Goal: Task Accomplishment & Management: Complete application form

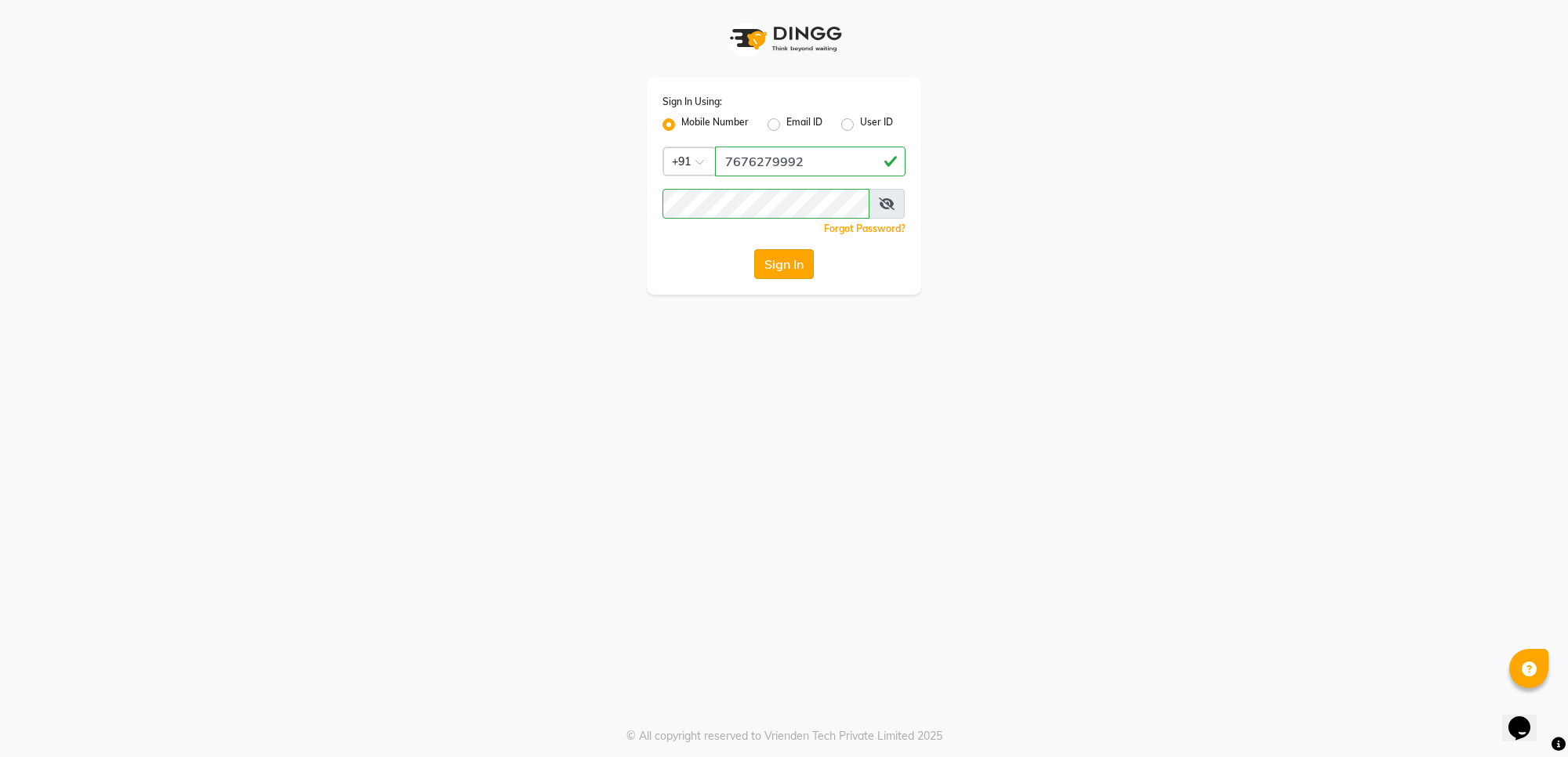
click at [767, 260] on button "Sign In" at bounding box center [783, 264] width 59 height 30
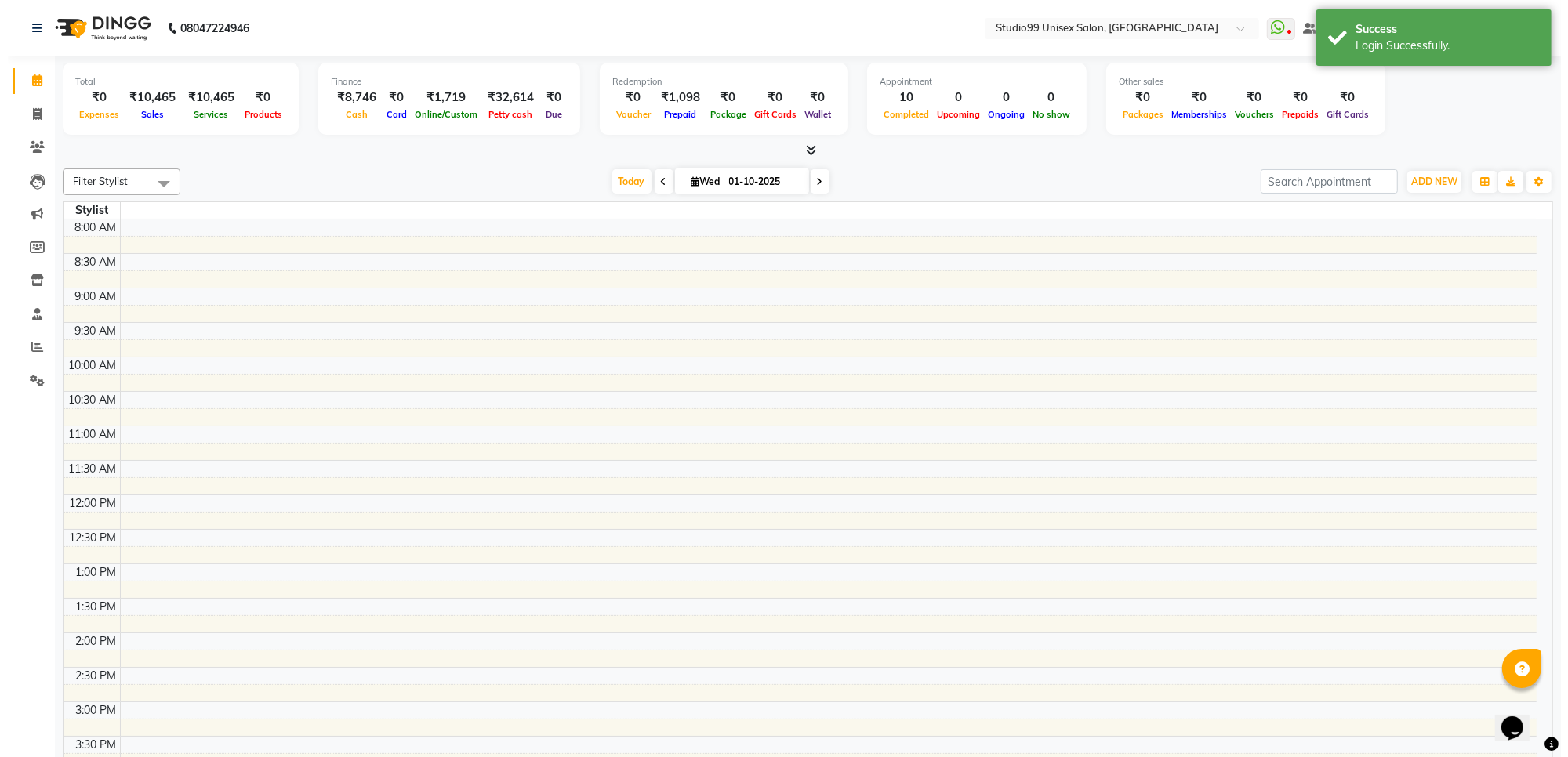
scroll to position [389, 0]
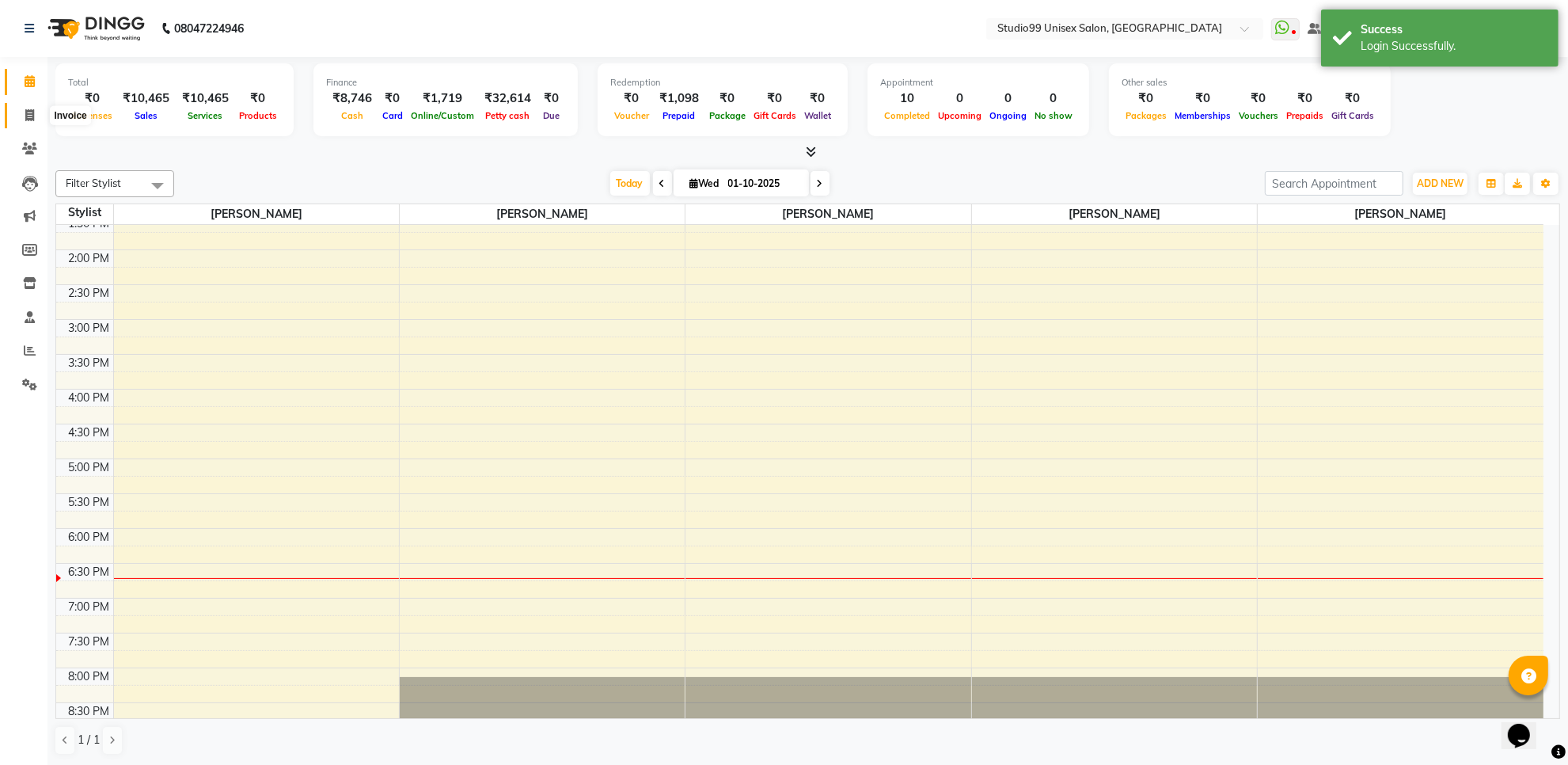
click at [33, 112] on icon at bounding box center [30, 115] width 9 height 11
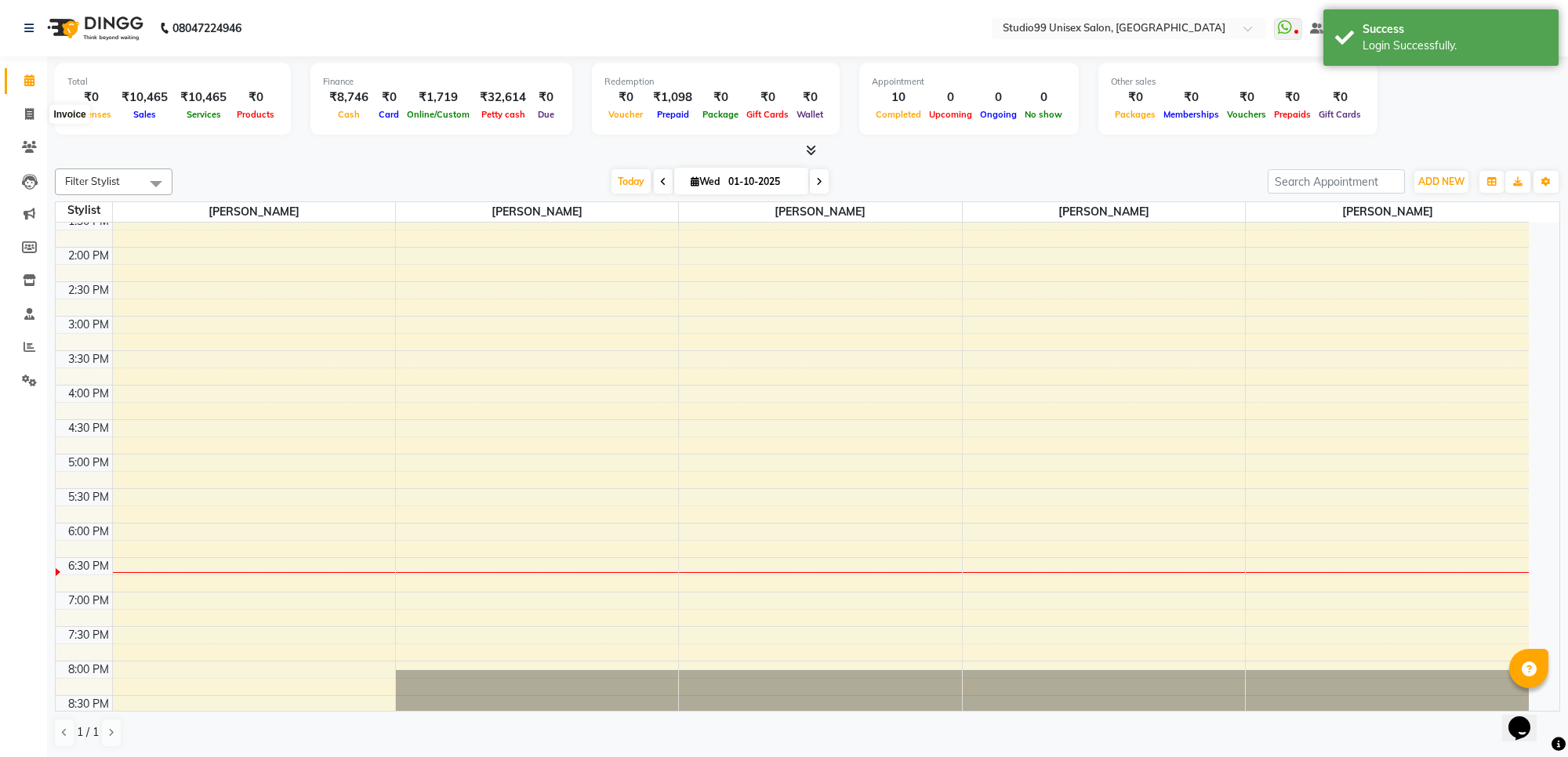
select select "7323"
select select "service"
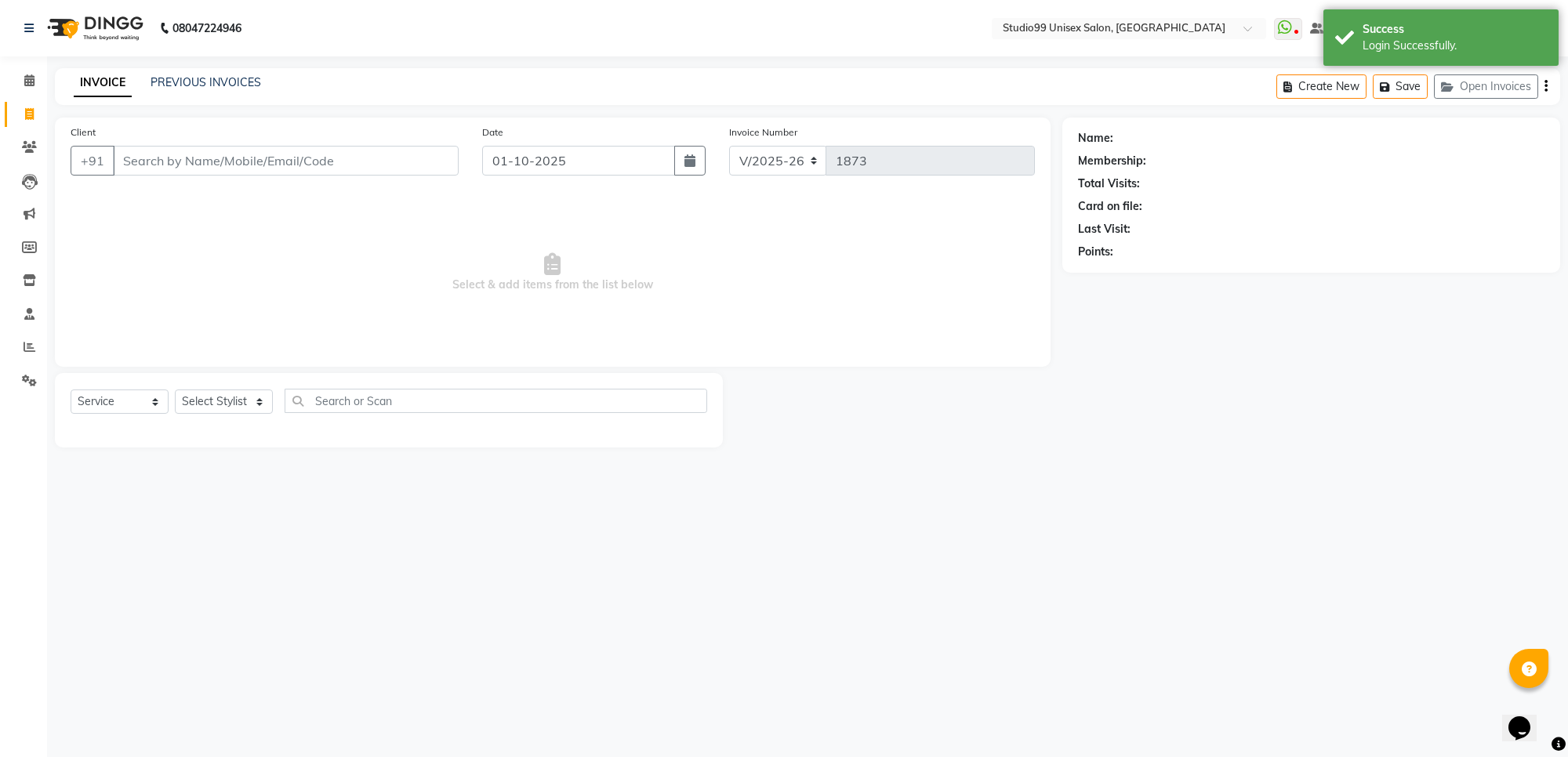
click at [169, 155] on input "Client" at bounding box center [286, 161] width 346 height 30
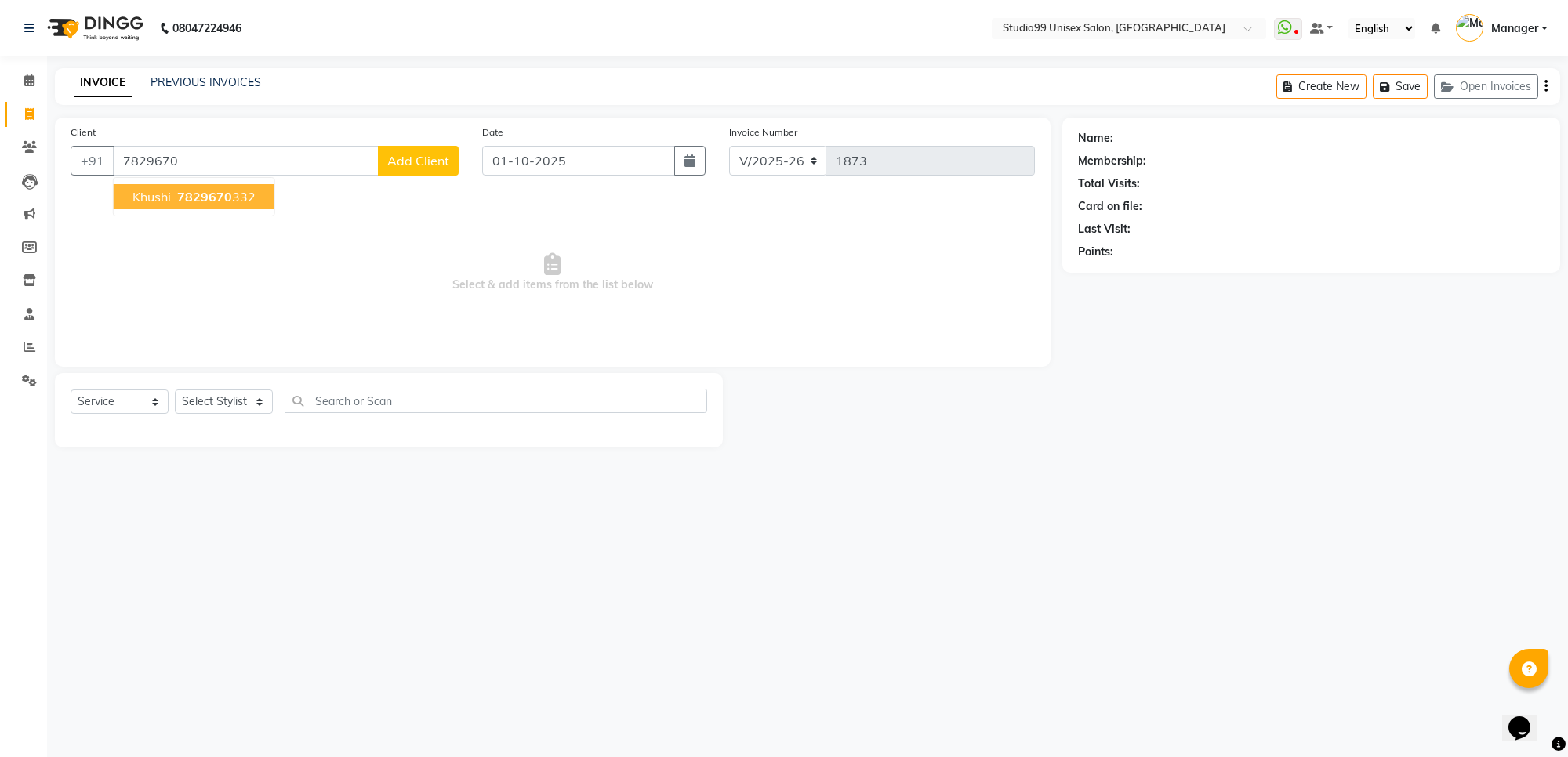
click at [181, 191] on span "7829670" at bounding box center [205, 196] width 55 height 15
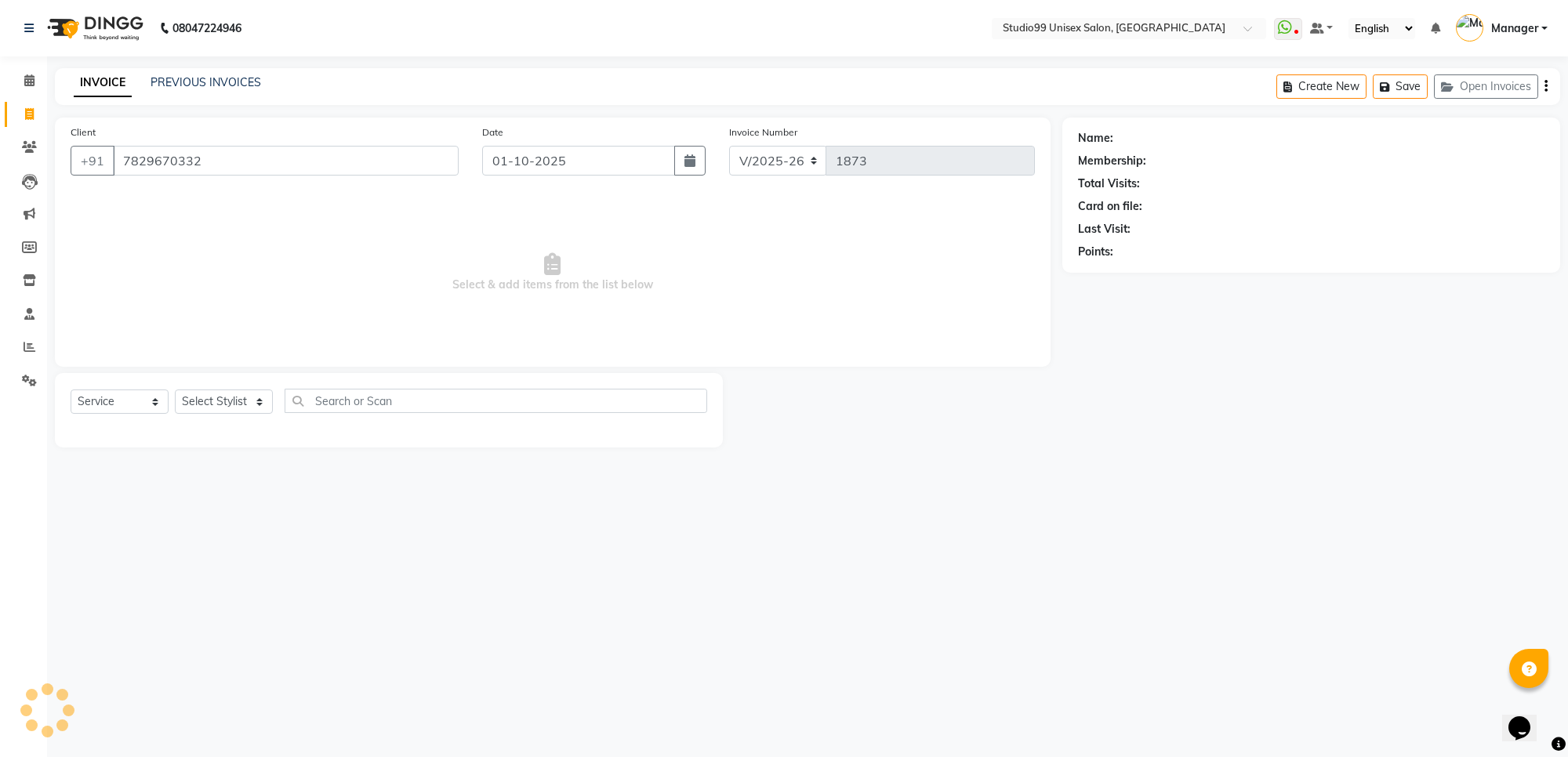
type input "7829670332"
select select "1: Object"
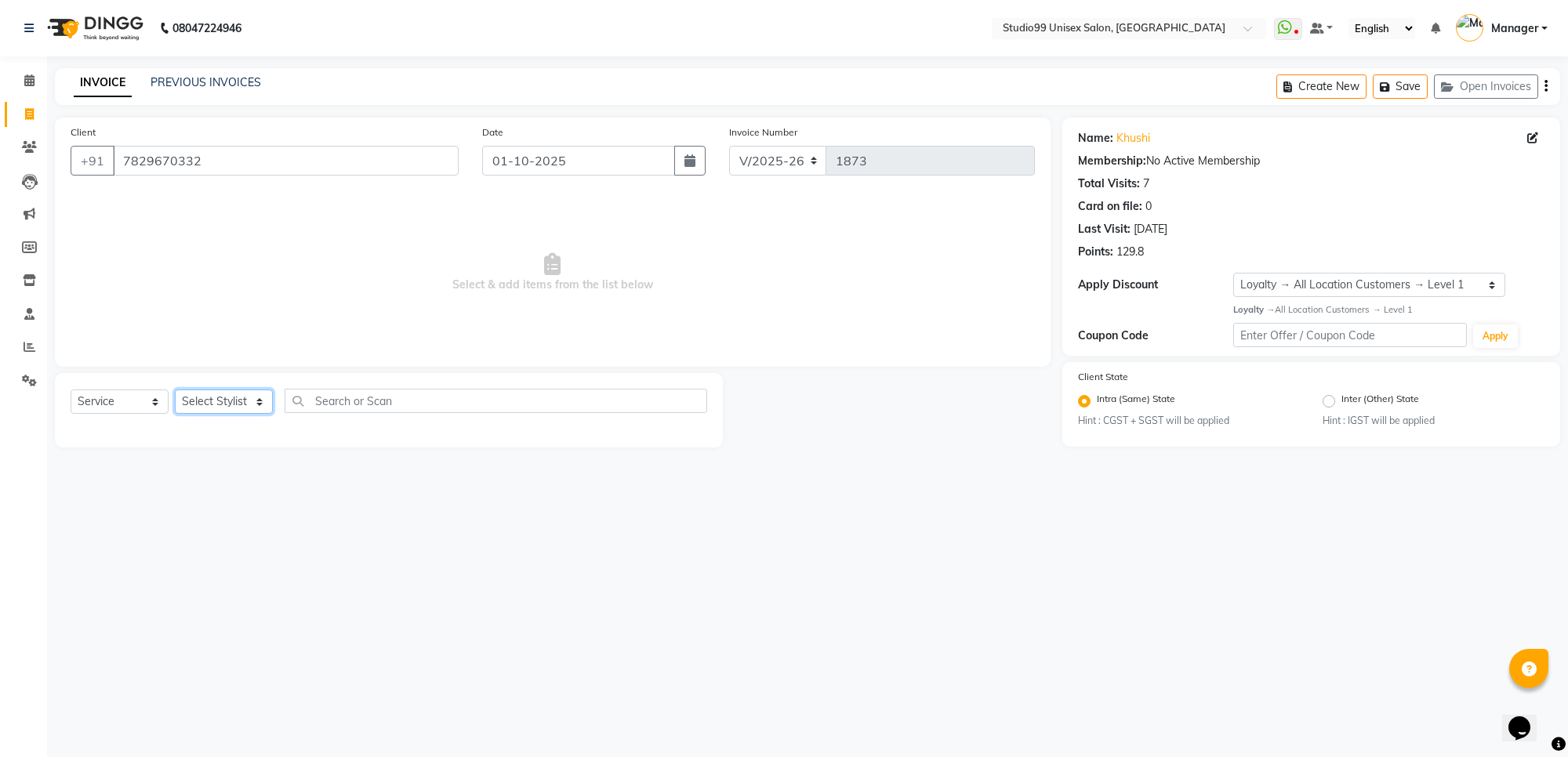
click at [213, 402] on select "Select Stylist Manager [PERSON_NAME] [PERSON_NAME] [PERSON_NAME]" at bounding box center [223, 402] width 98 height 24
select select "63732"
click at [174, 389] on select "Select Stylist Manager [PERSON_NAME] [PERSON_NAME] [PERSON_NAME]" at bounding box center [223, 402] width 98 height 24
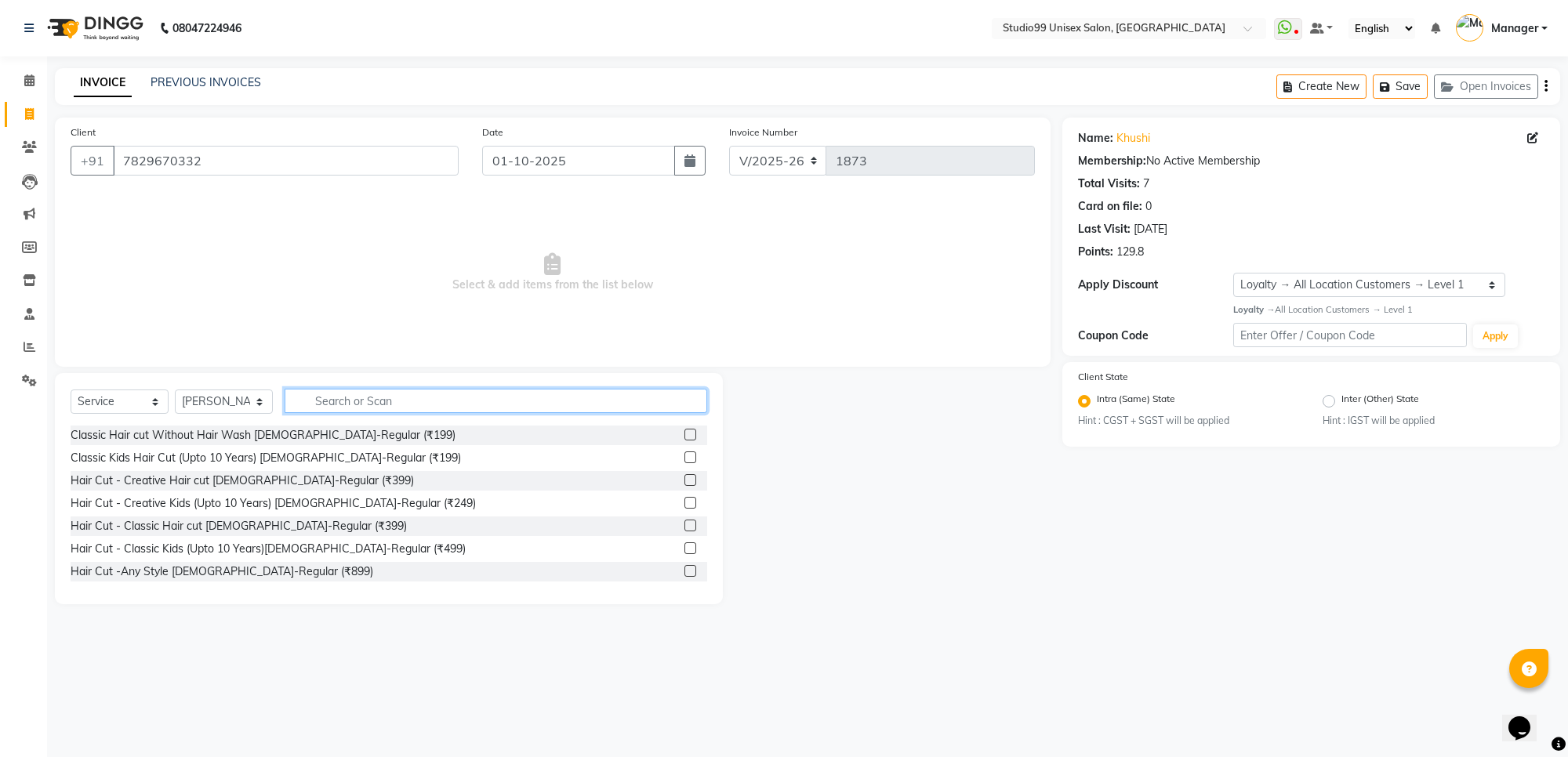
click at [327, 394] on input "text" at bounding box center [496, 401] width 423 height 24
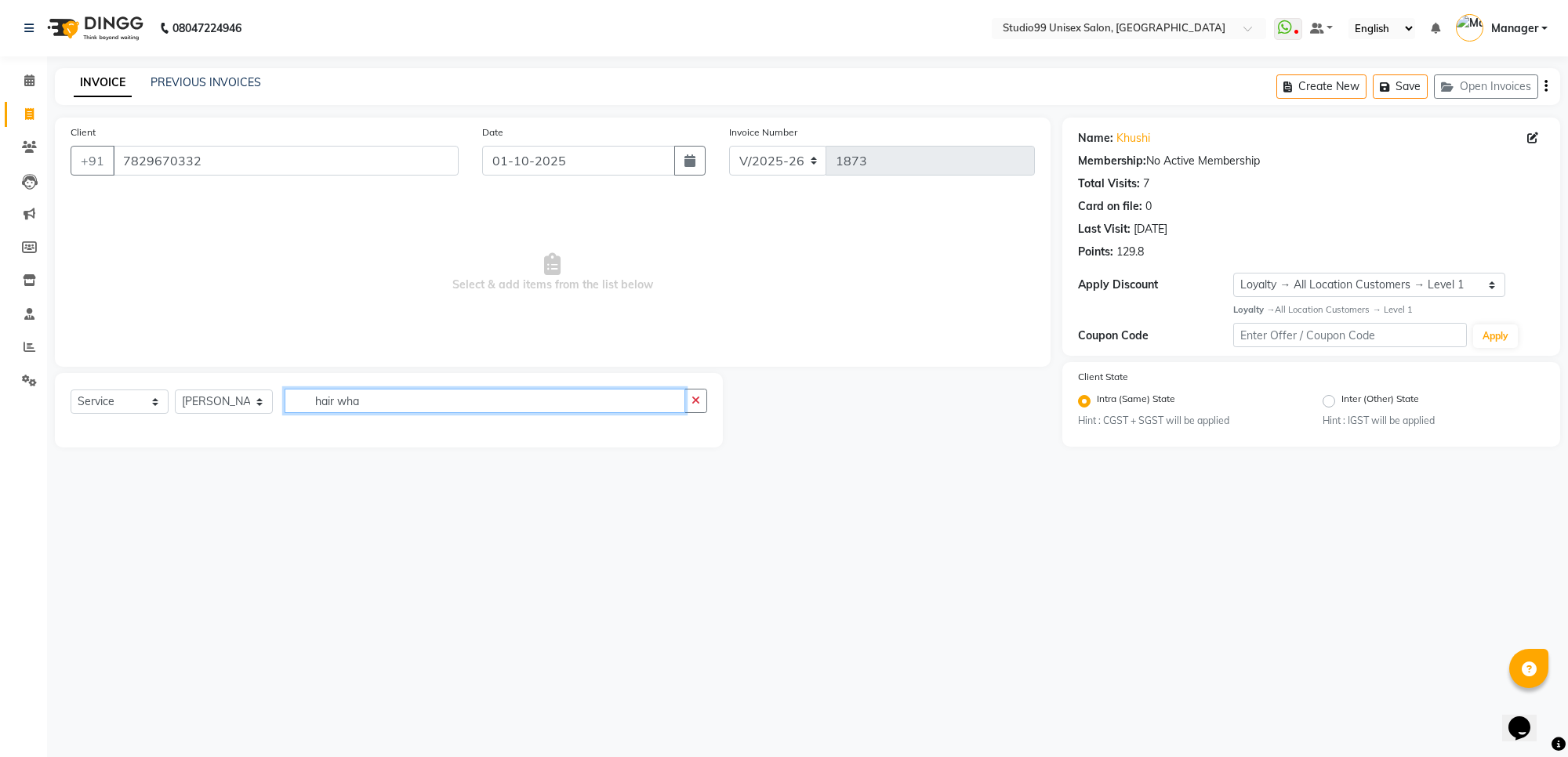
click at [403, 407] on input "hair wha" at bounding box center [485, 401] width 401 height 24
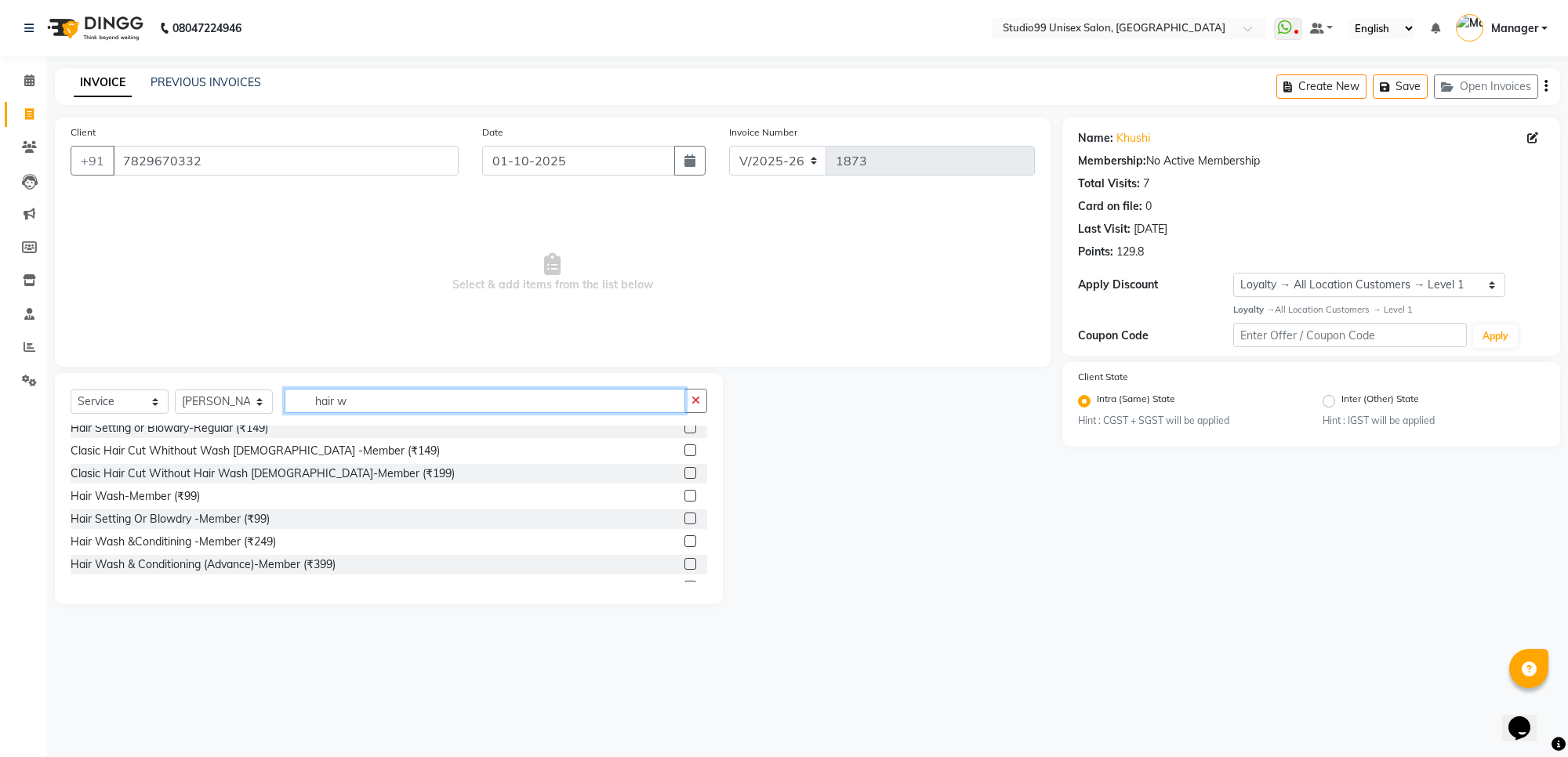
scroll to position [196, 0]
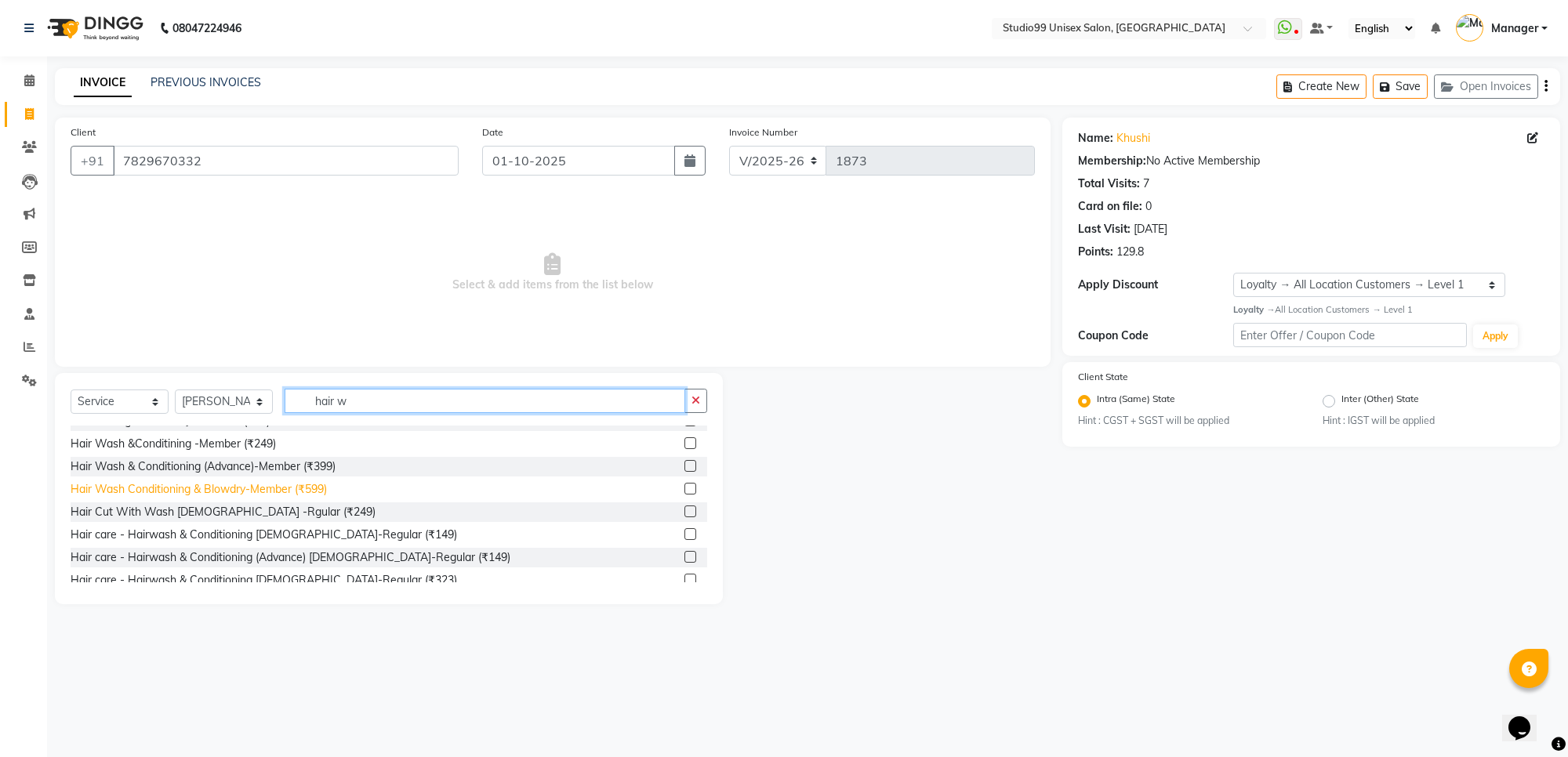
type input "hair w"
click at [291, 488] on div "Hair Wash Conditioning & Blowdry-Member (₹599)" at bounding box center [199, 489] width 256 height 16
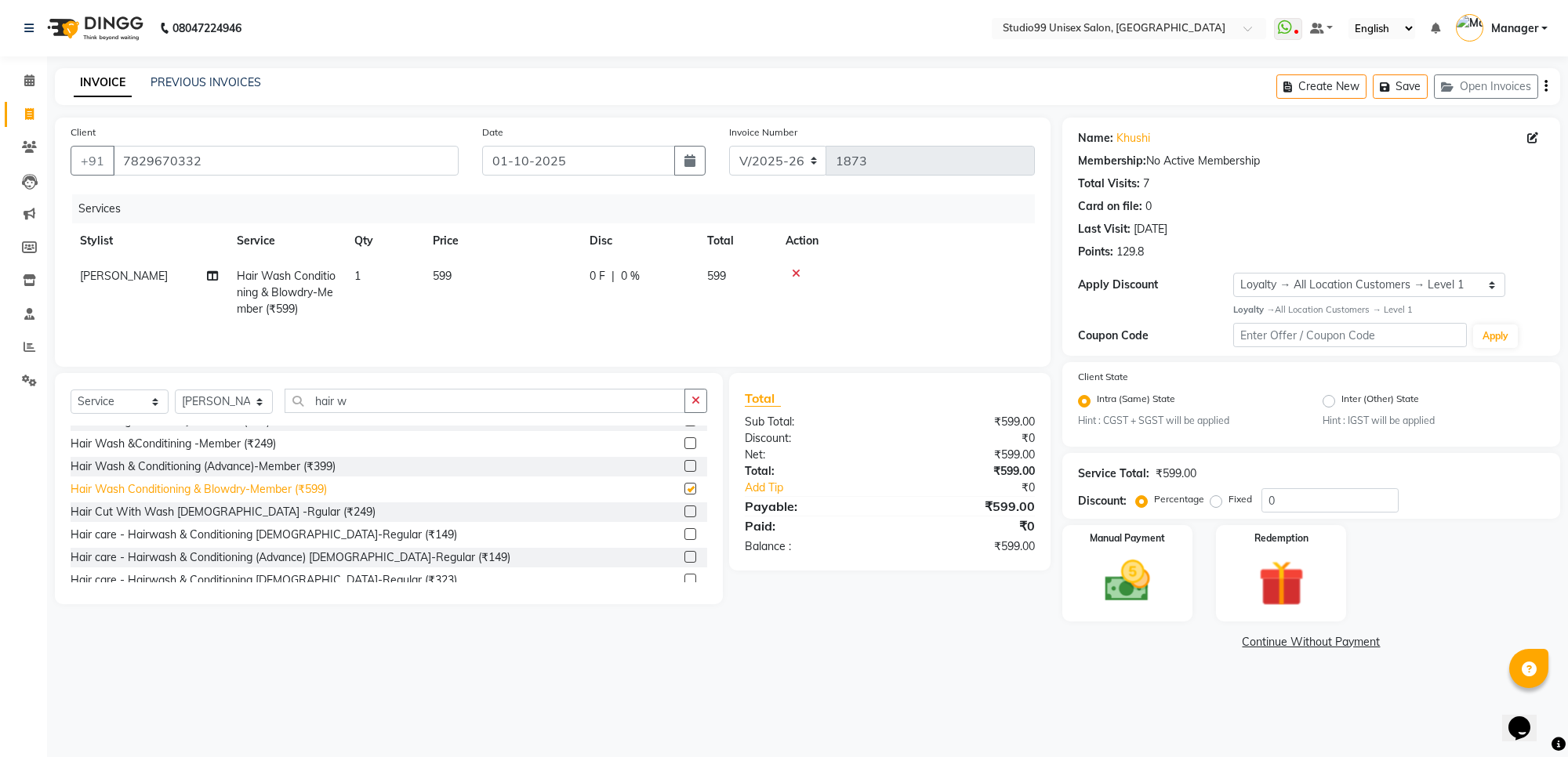
checkbox input "false"
click at [260, 393] on select "Select Stylist Manager [PERSON_NAME] [PERSON_NAME] [PERSON_NAME]" at bounding box center [223, 402] width 98 height 24
select select "63731"
click at [174, 392] on select "Select Stylist Manager [PERSON_NAME] [PERSON_NAME] [PERSON_NAME]" at bounding box center [223, 402] width 98 height 24
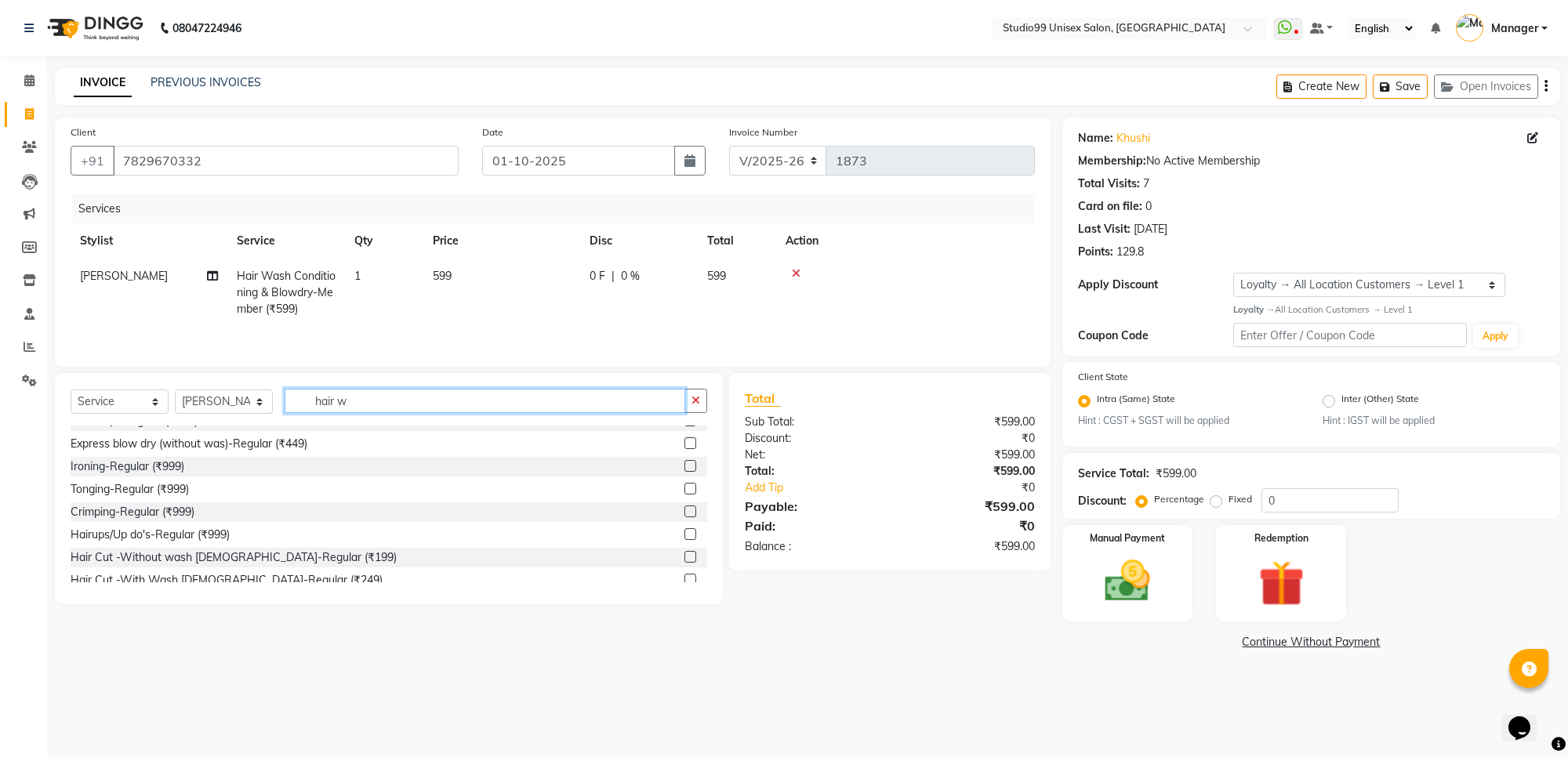
click at [351, 403] on input "hair w" at bounding box center [485, 401] width 401 height 24
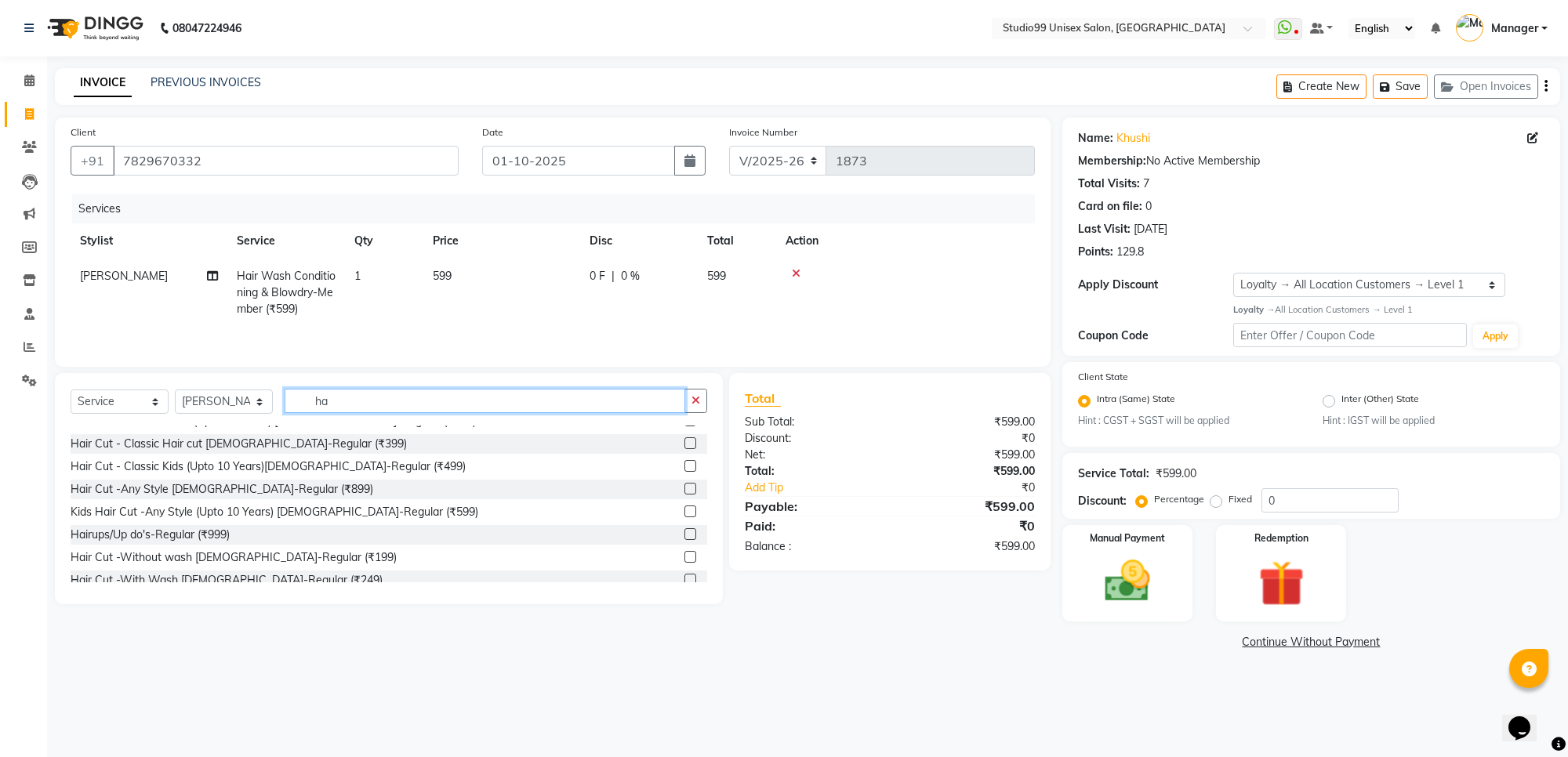
type input "h"
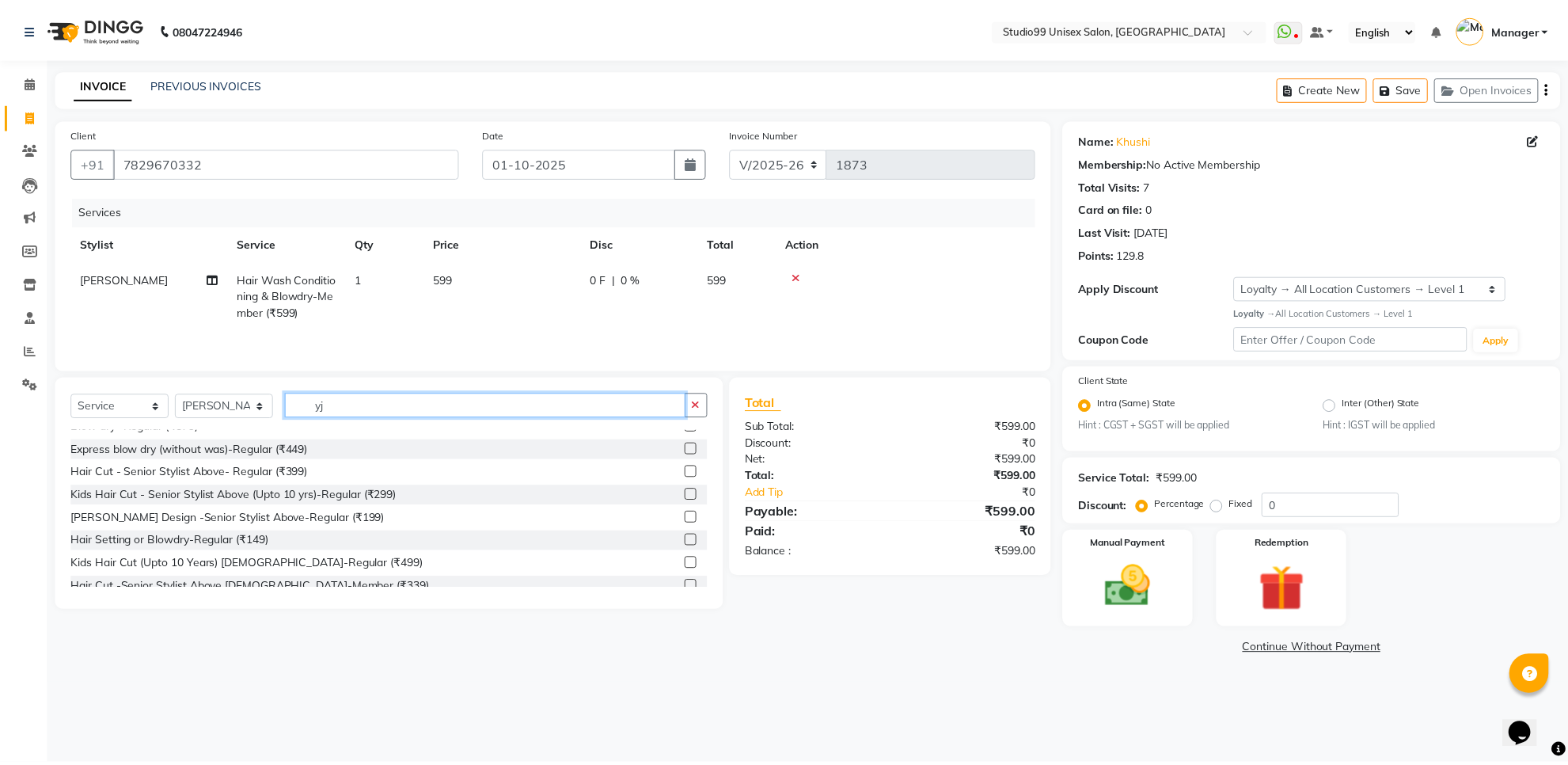
scroll to position [0, 0]
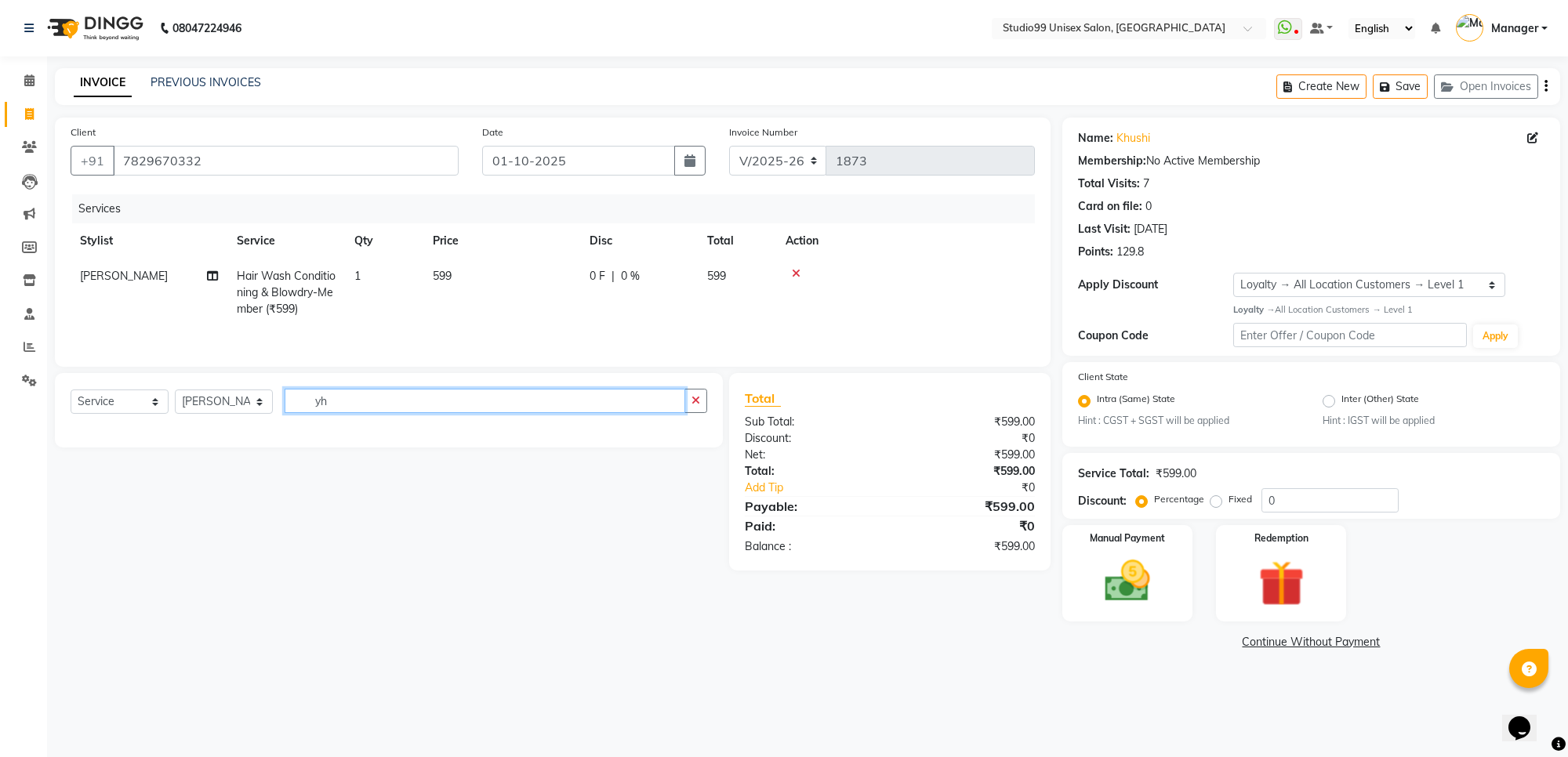
type input "y"
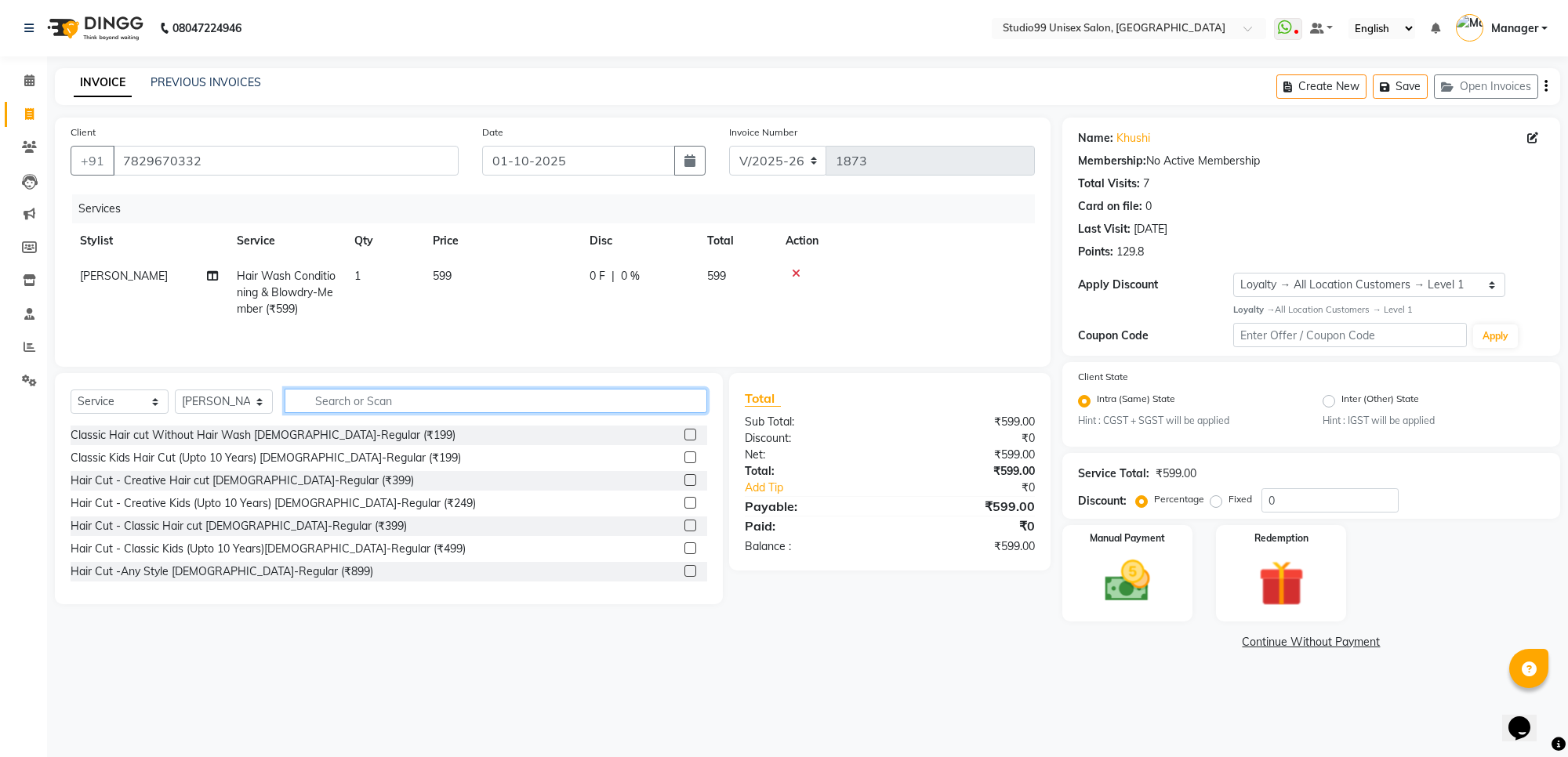
click at [346, 397] on input "text" at bounding box center [496, 401] width 423 height 24
click at [299, 405] on input "text" at bounding box center [496, 401] width 423 height 24
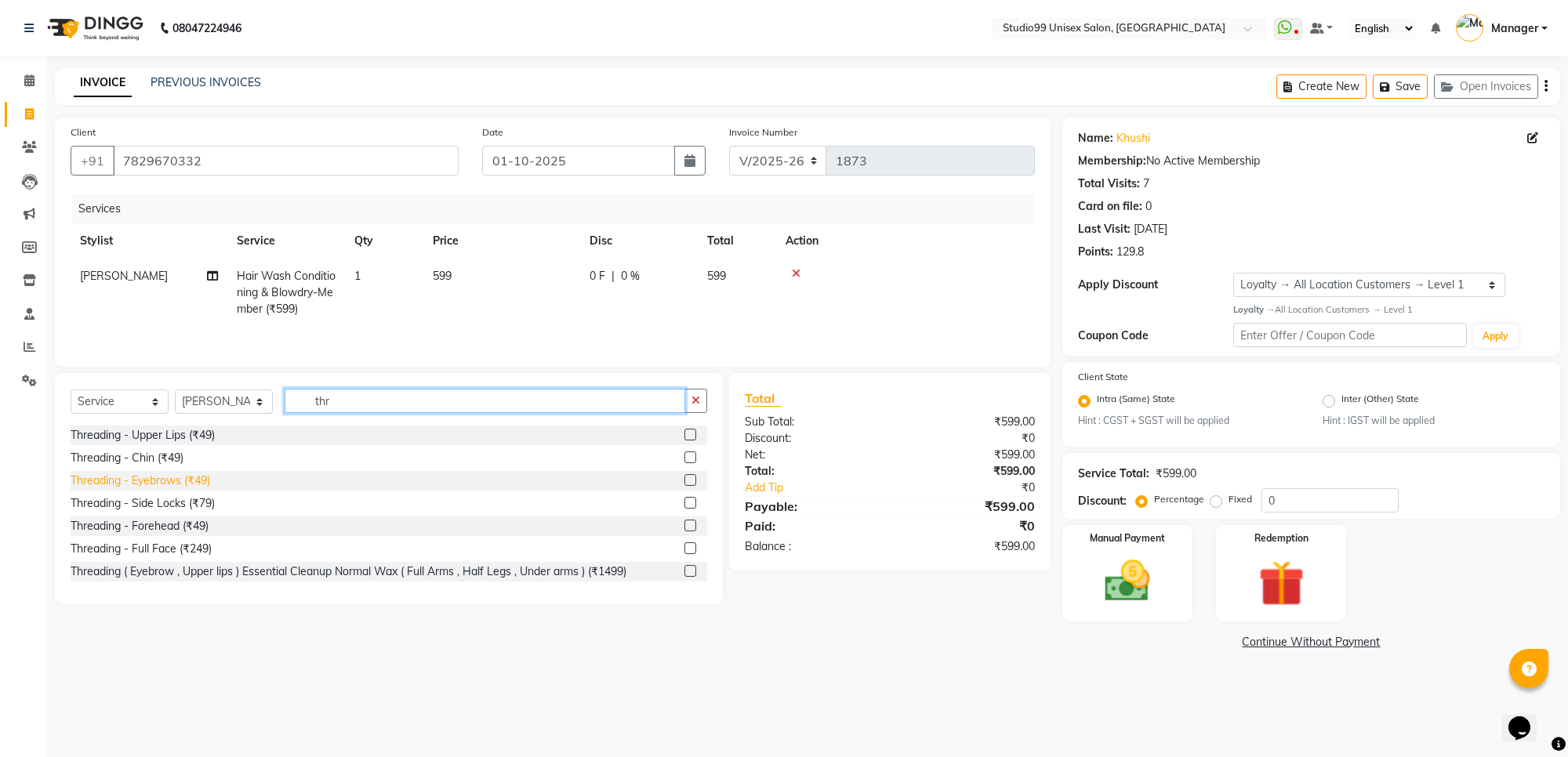
type input "thr"
click at [155, 483] on div "Threading - Eyebrows (₹49)" at bounding box center [140, 480] width 140 height 16
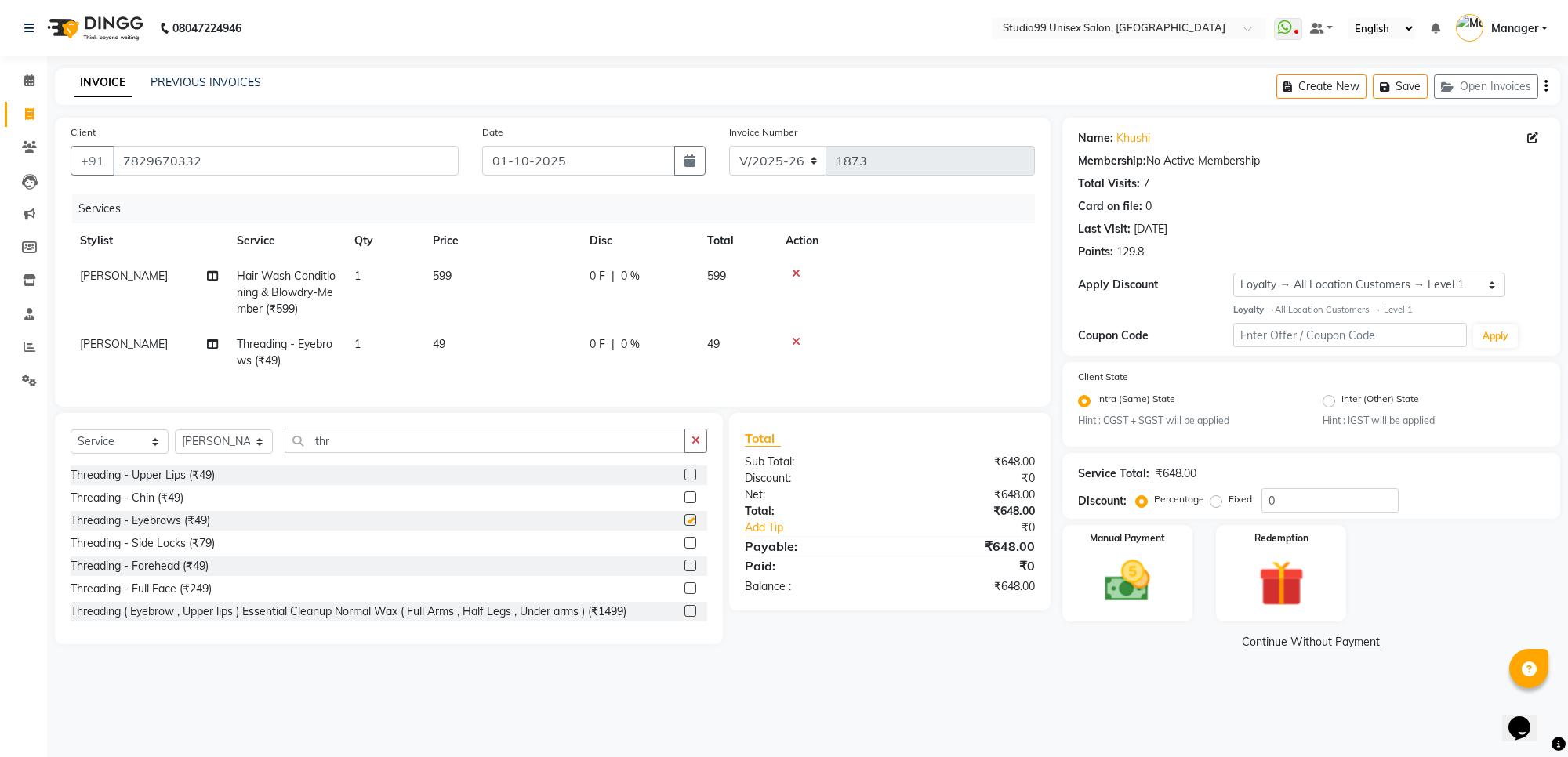
checkbox input "false"
click at [1151, 568] on img at bounding box center [1127, 582] width 77 height 55
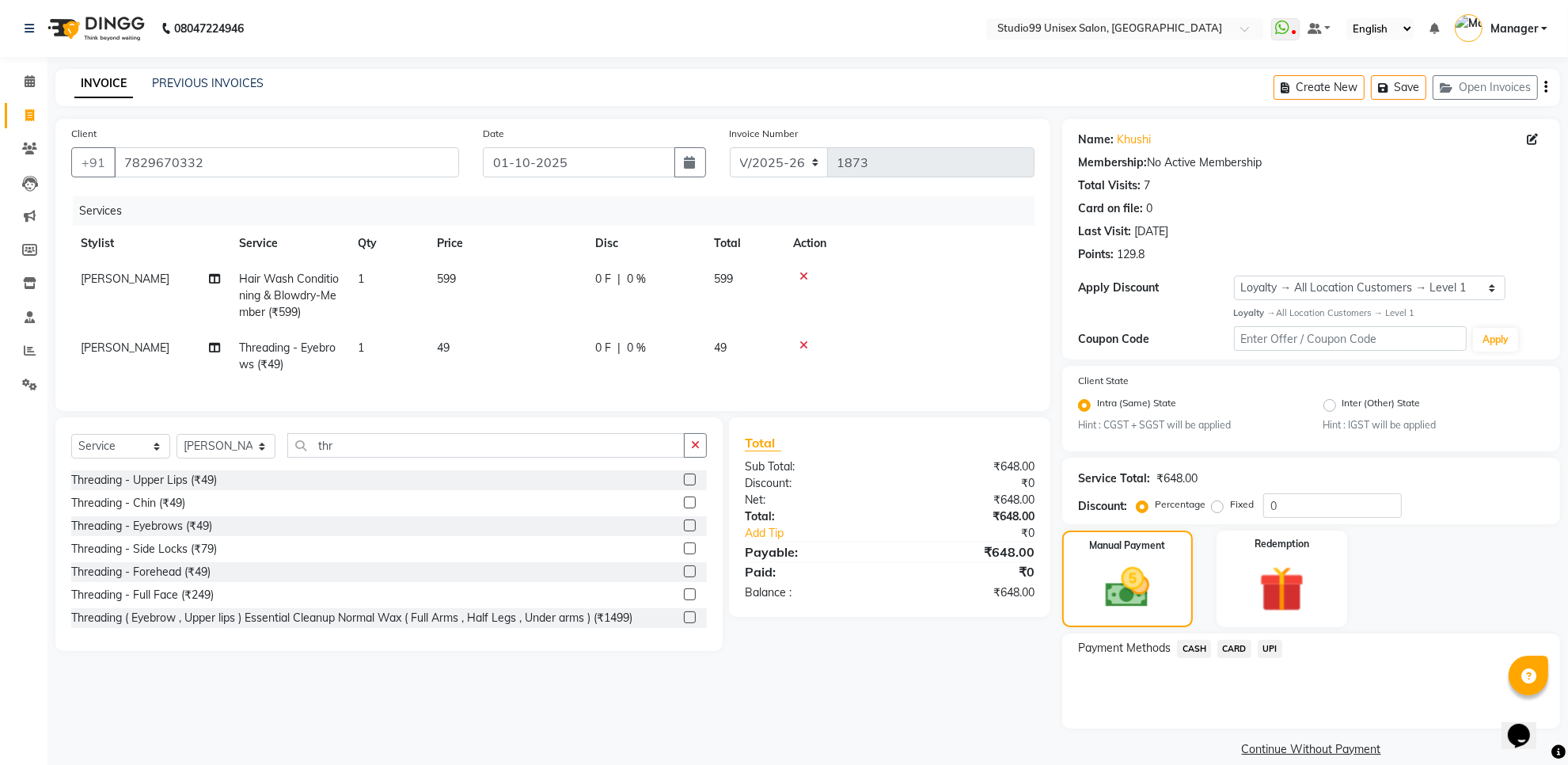
click at [1266, 644] on span "UPI" at bounding box center [1270, 649] width 25 height 18
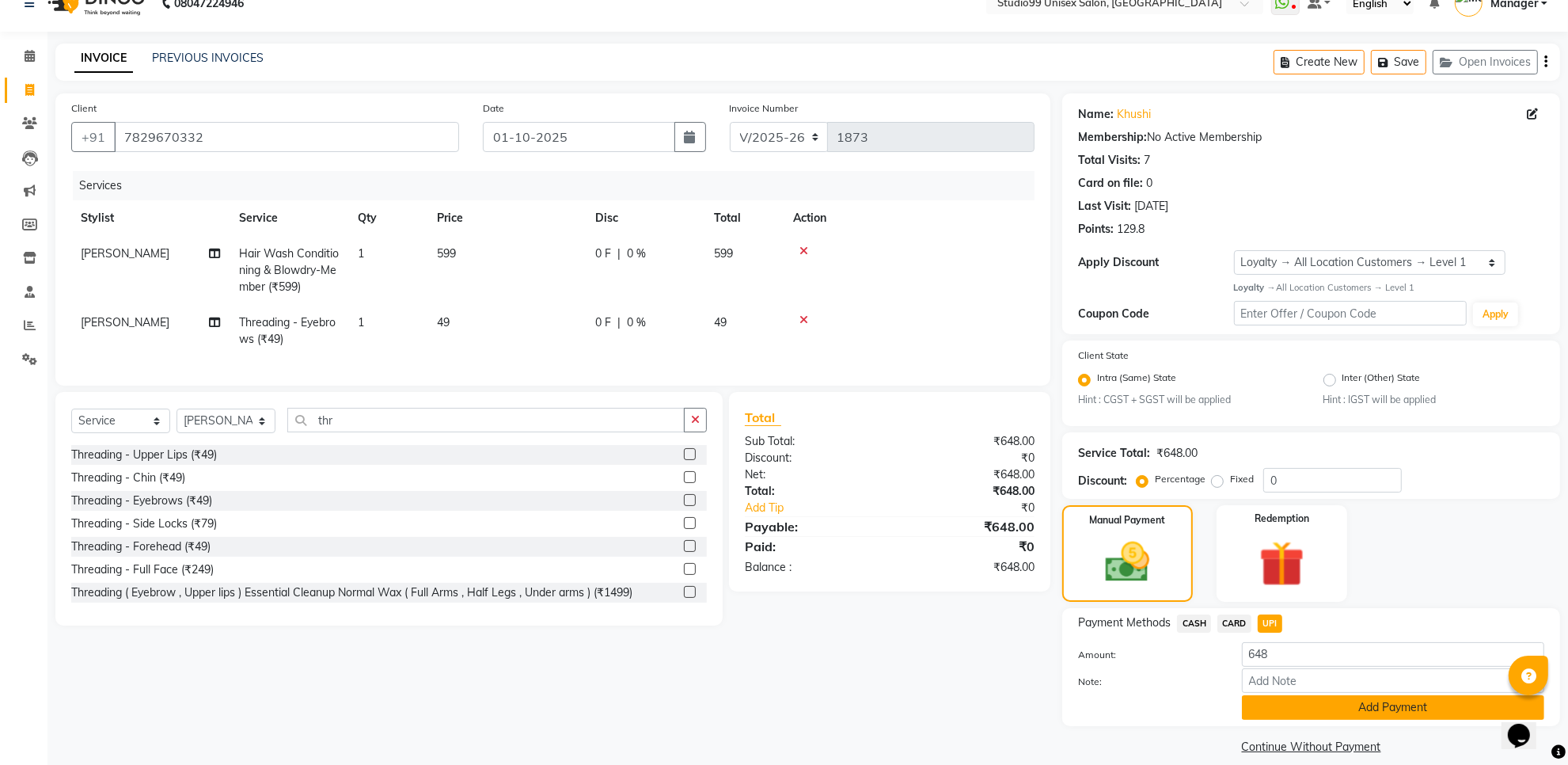
scroll to position [40, 0]
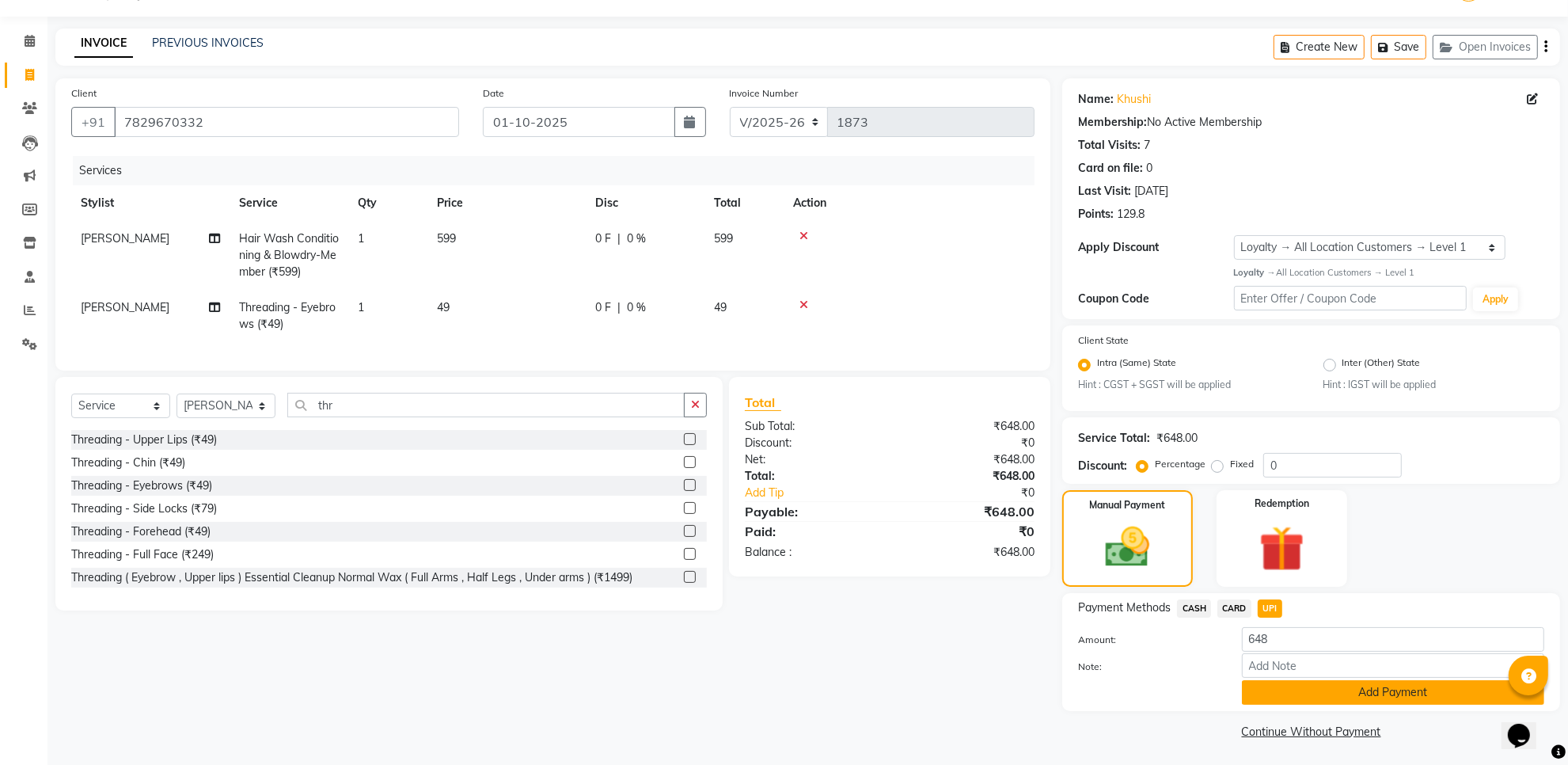
click at [1275, 690] on button "Add Payment" at bounding box center [1393, 693] width 302 height 25
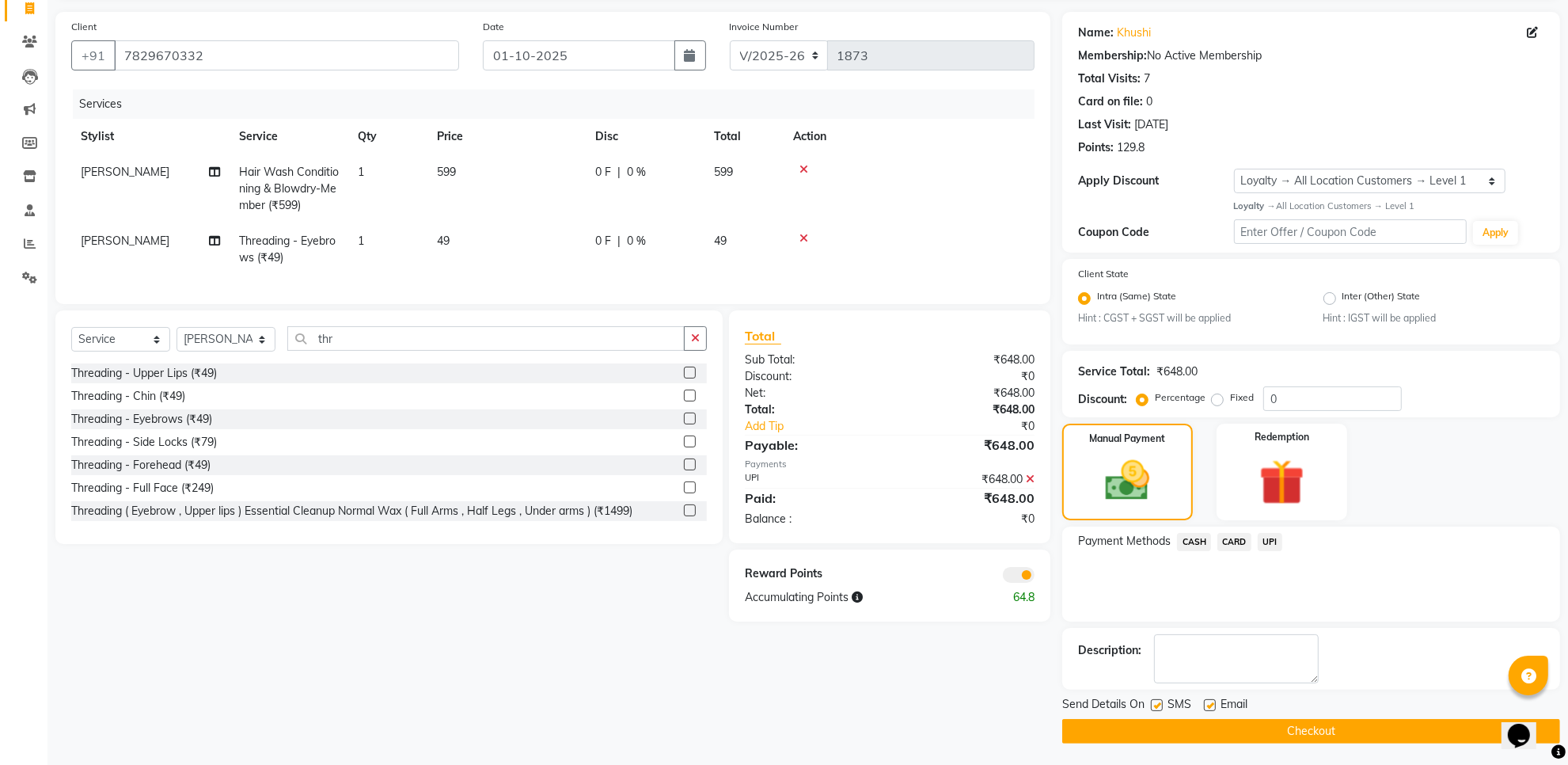
scroll to position [107, 0]
click at [1275, 731] on button "Checkout" at bounding box center [1311, 731] width 498 height 25
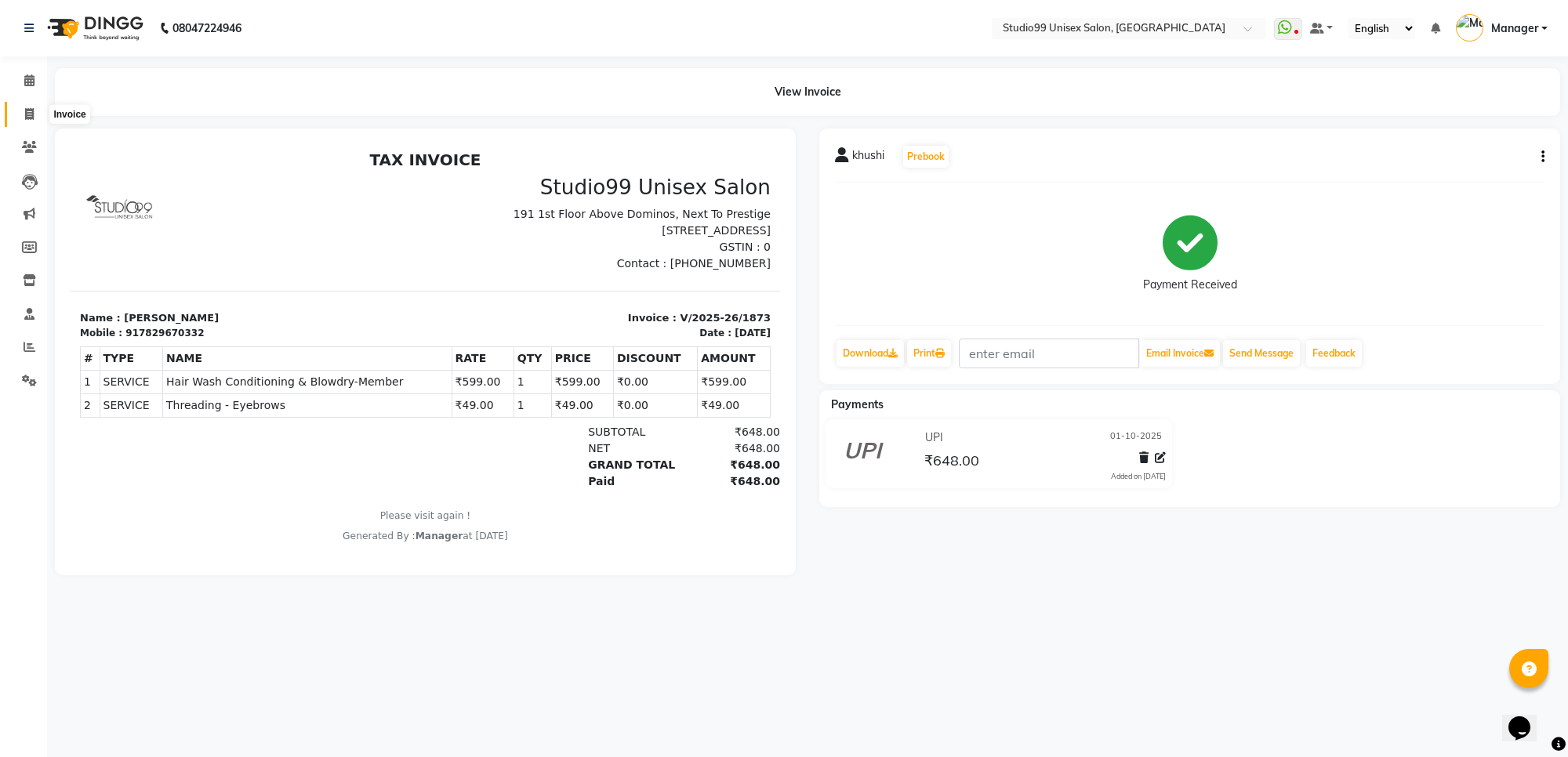
click at [22, 108] on span at bounding box center [29, 114] width 28 height 18
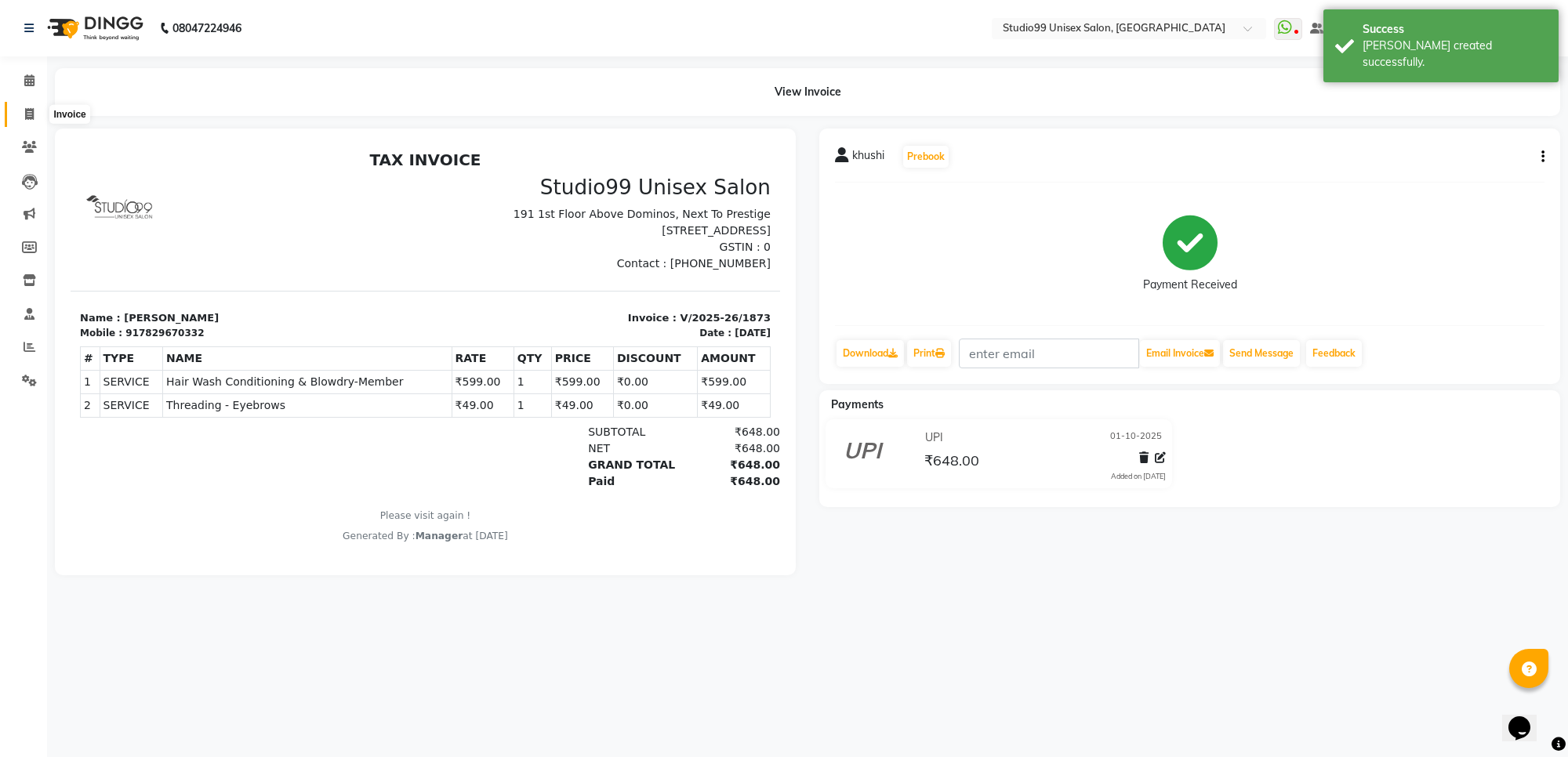
select select "7323"
select select "service"
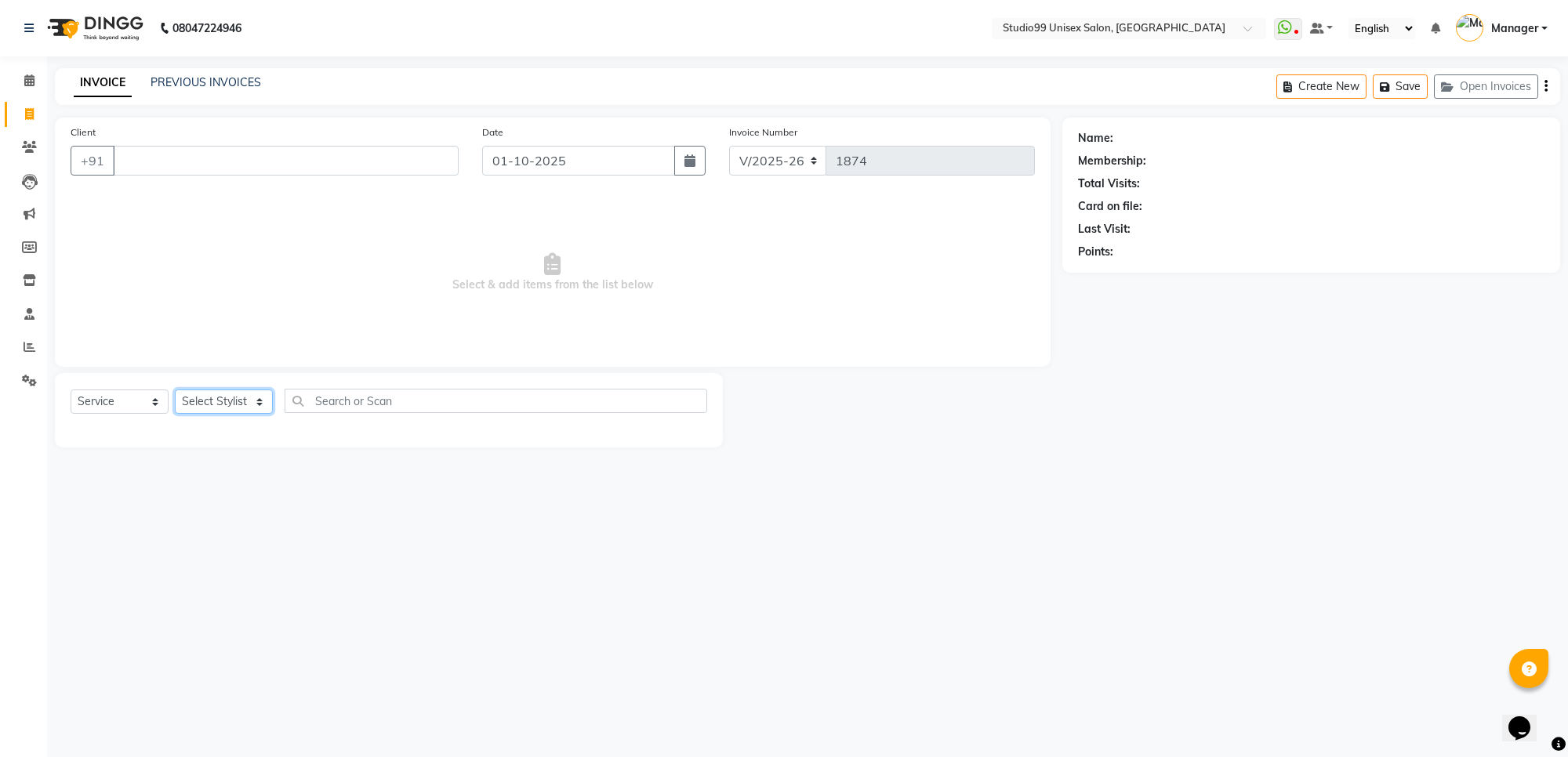
click at [231, 402] on select "Select Stylist Manager [PERSON_NAME] [PERSON_NAME] [PERSON_NAME]" at bounding box center [223, 402] width 98 height 24
select select "63731"
click at [174, 389] on select "Select Stylist Manager [PERSON_NAME] [PERSON_NAME] [PERSON_NAME]" at bounding box center [223, 402] width 98 height 24
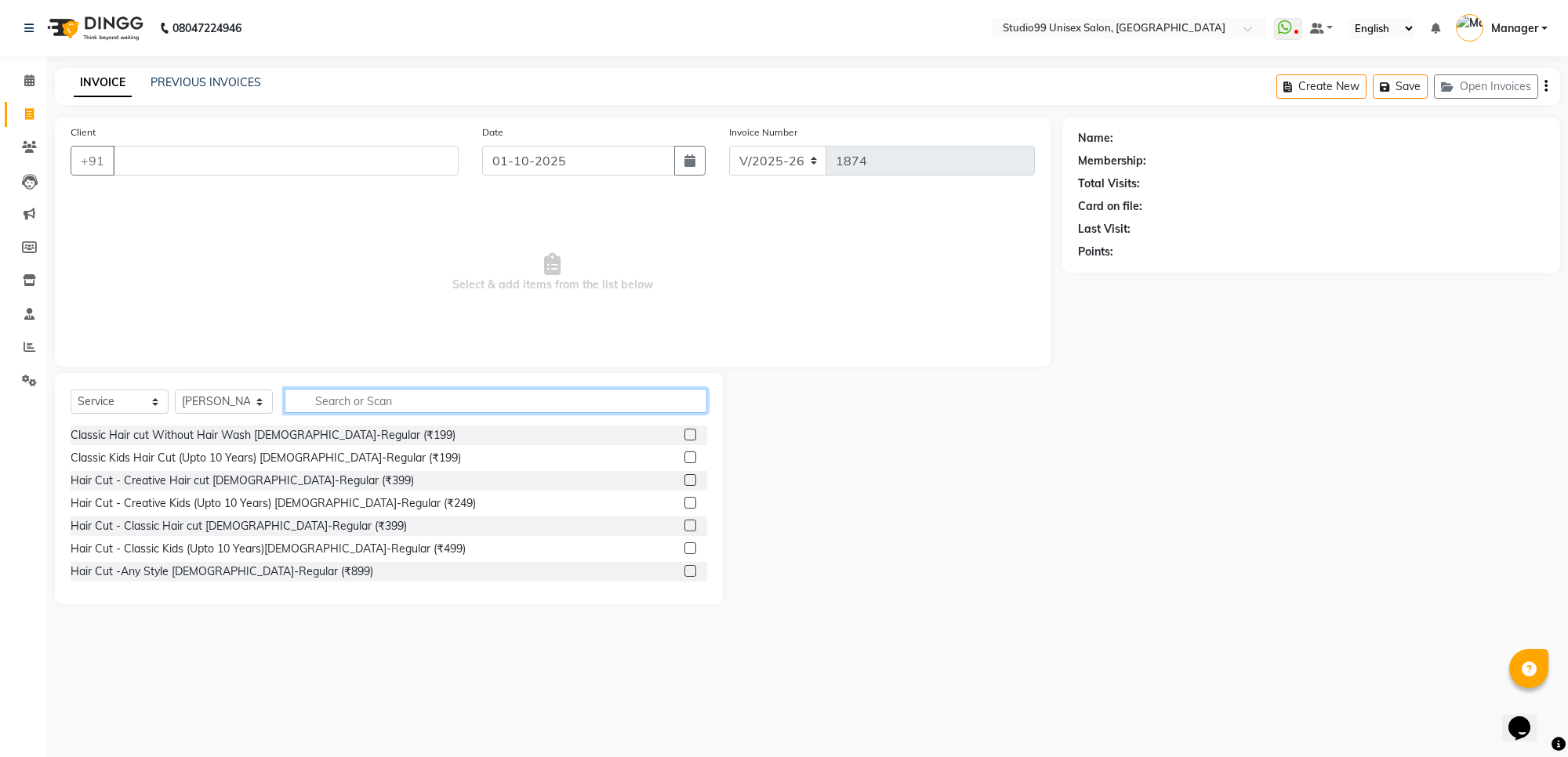
click at [361, 398] on input "text" at bounding box center [496, 401] width 423 height 24
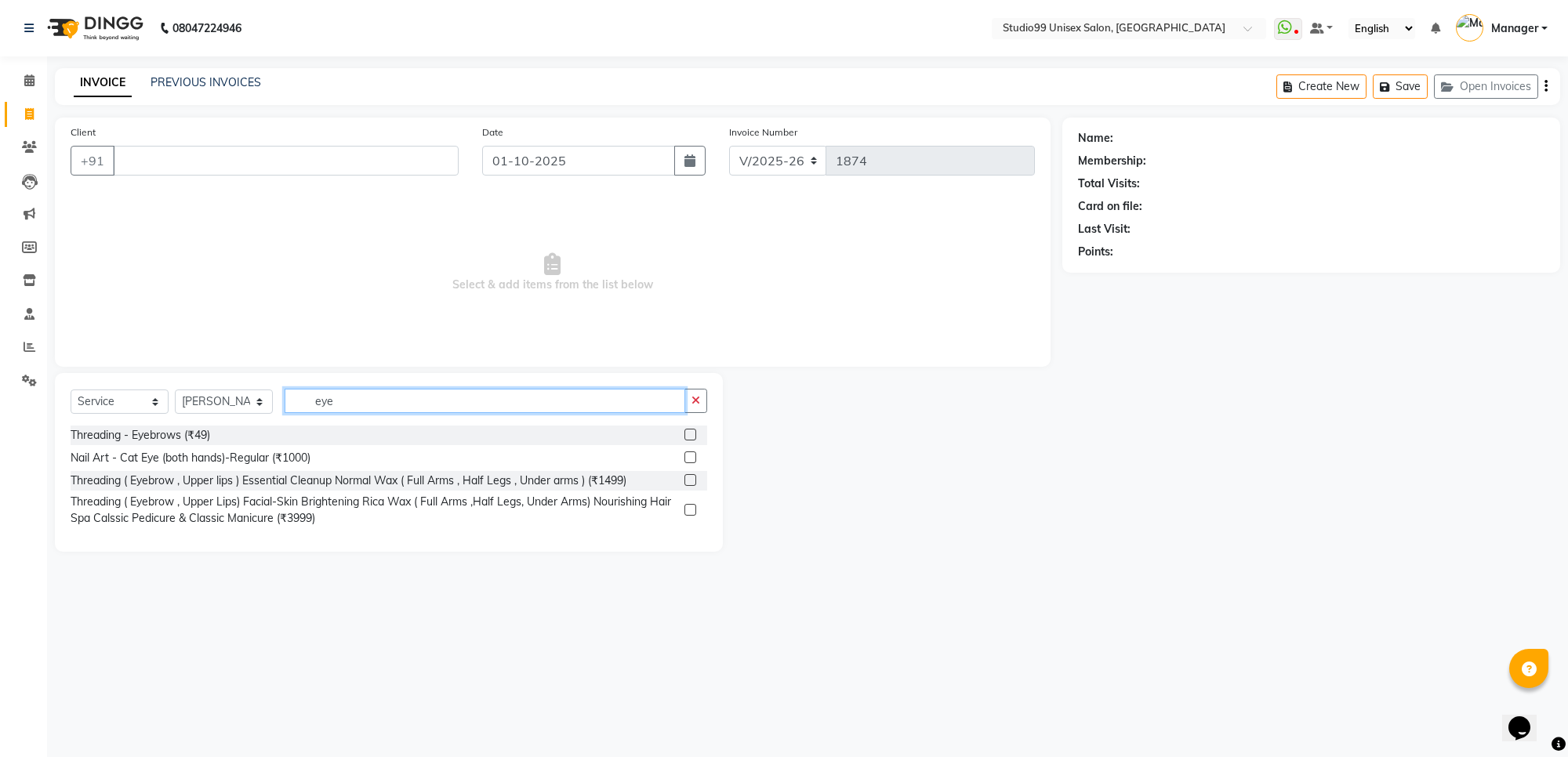
type input "eye"
click at [691, 433] on label at bounding box center [690, 434] width 11 height 11
click at [691, 433] on input "checkbox" at bounding box center [689, 435] width 11 height 11
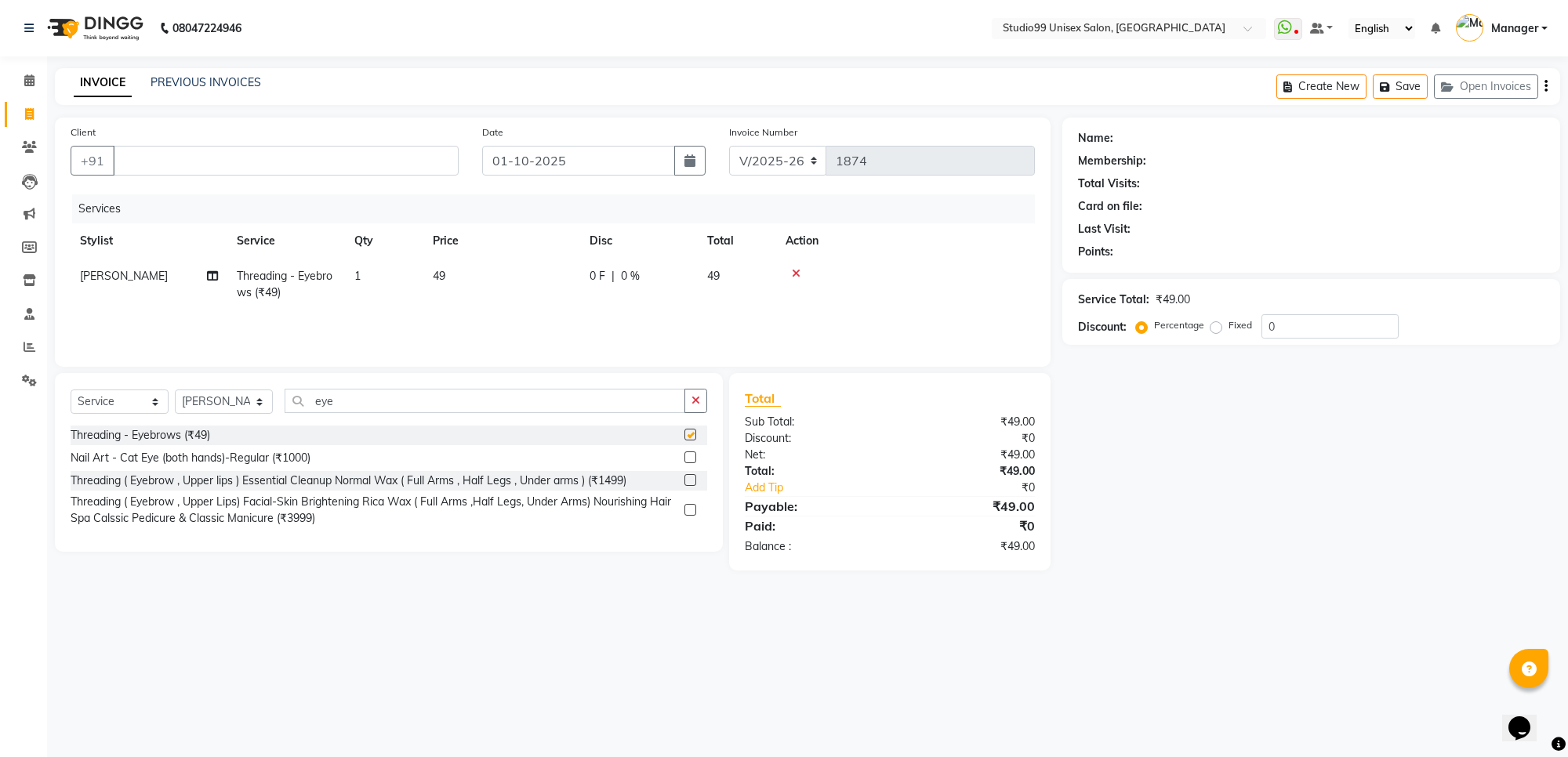
checkbox input "false"
click at [437, 170] on input "Client" at bounding box center [286, 161] width 346 height 30
type input "9741013090"
click at [429, 165] on span "Add Client" at bounding box center [418, 160] width 62 height 15
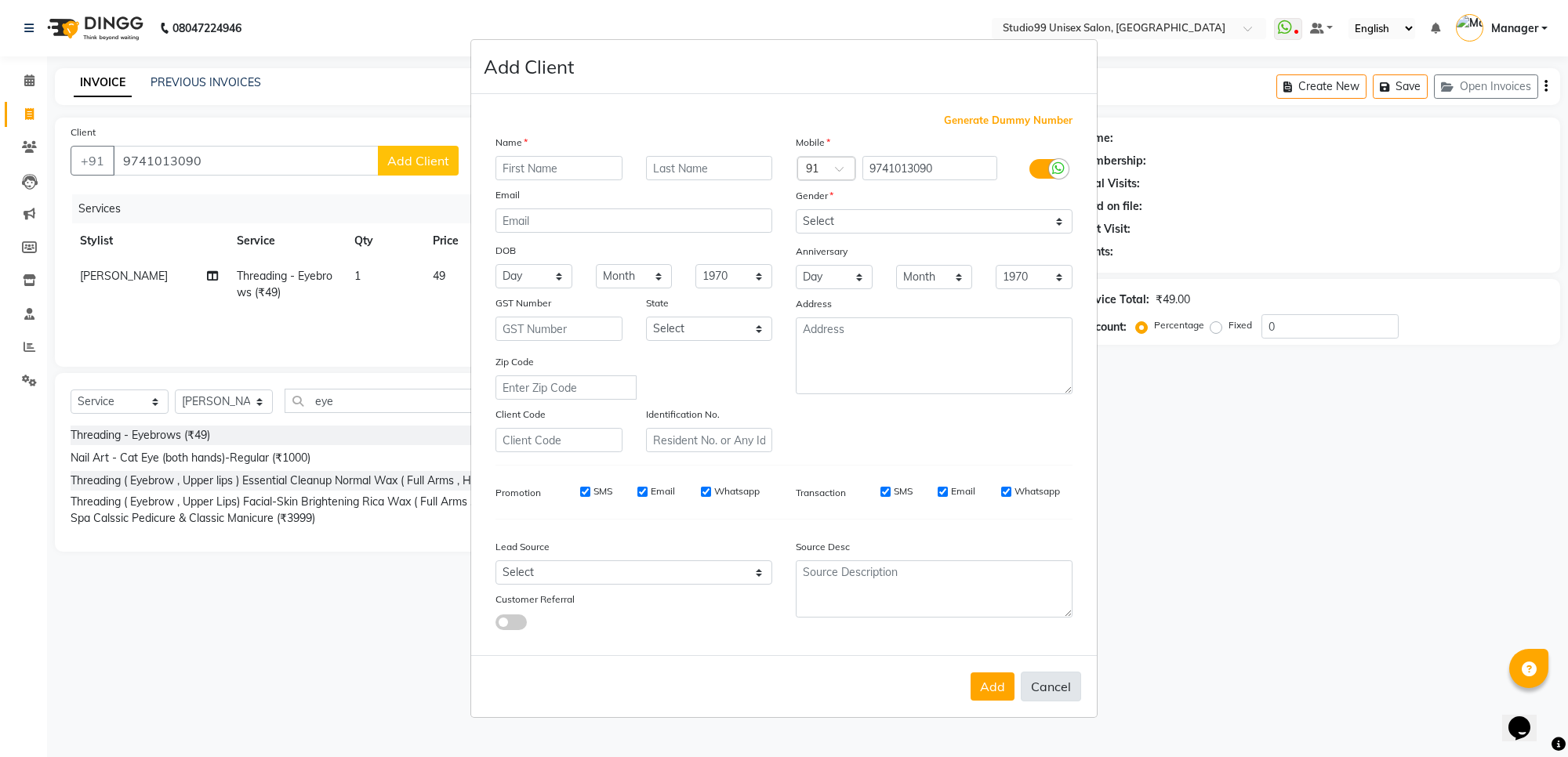
click at [1057, 682] on button "Cancel" at bounding box center [1051, 686] width 60 height 30
select select
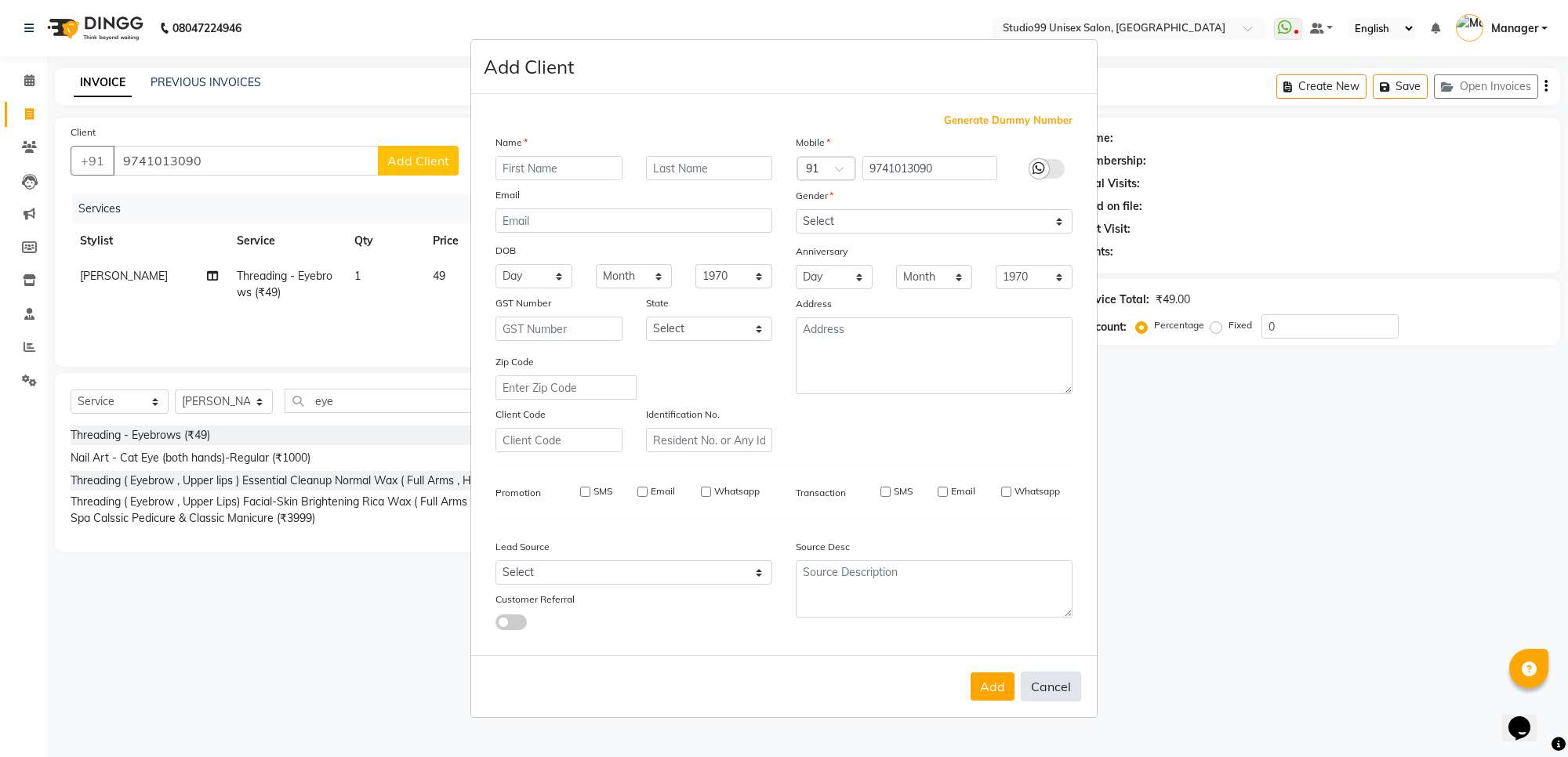
select select
checkbox input "false"
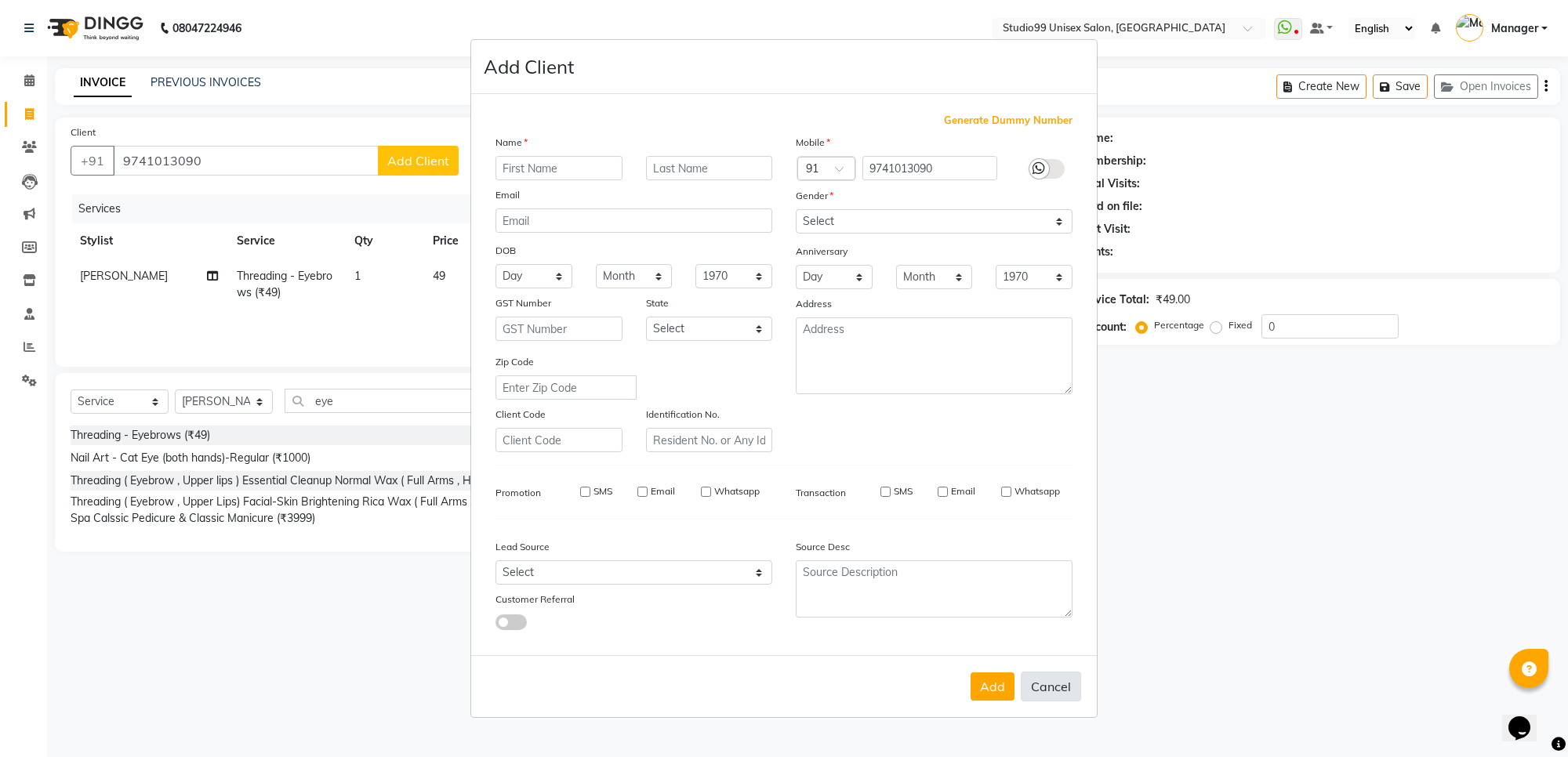
checkbox input "false"
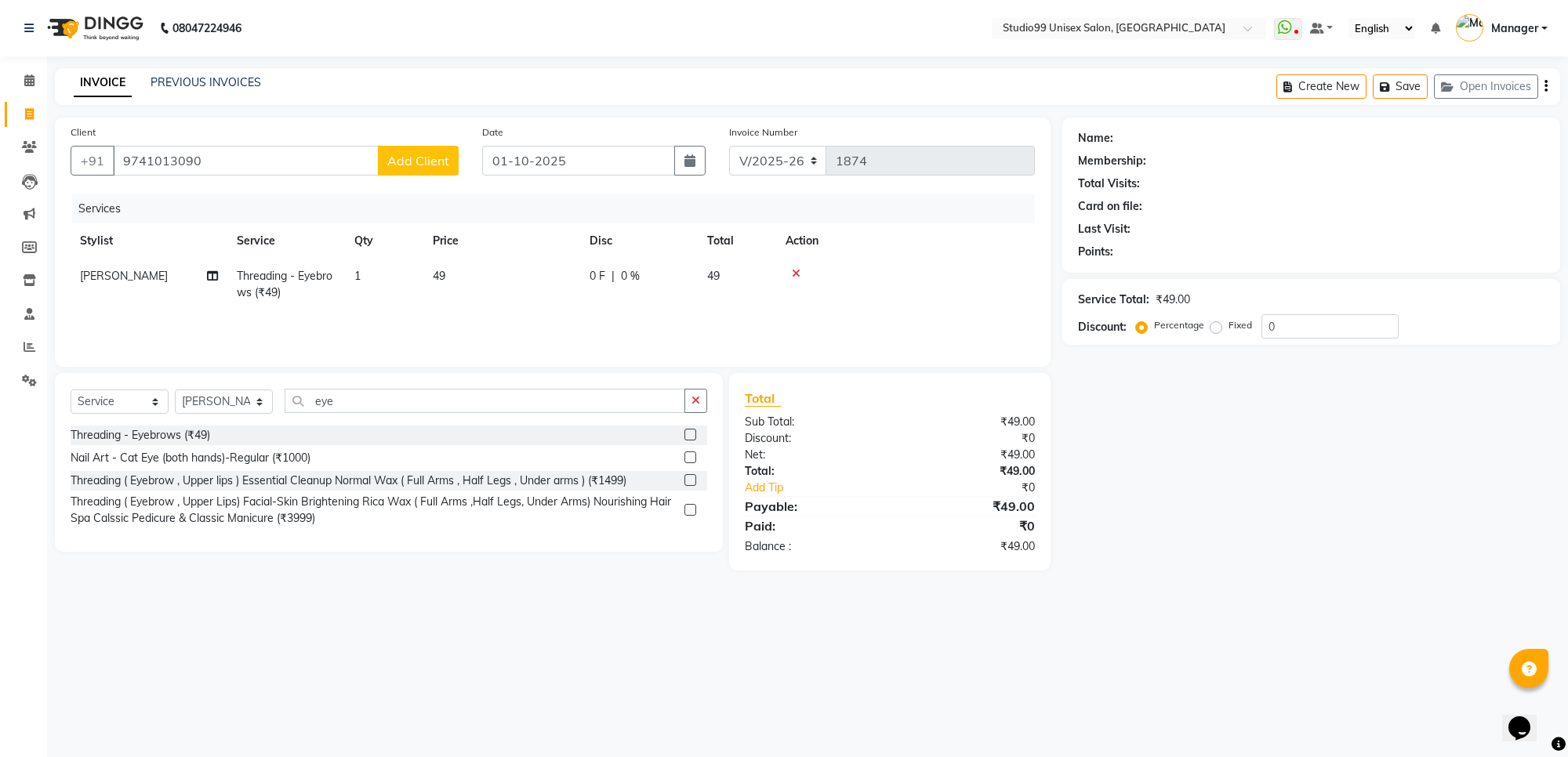
click at [402, 163] on span "Add Client" at bounding box center [418, 160] width 62 height 15
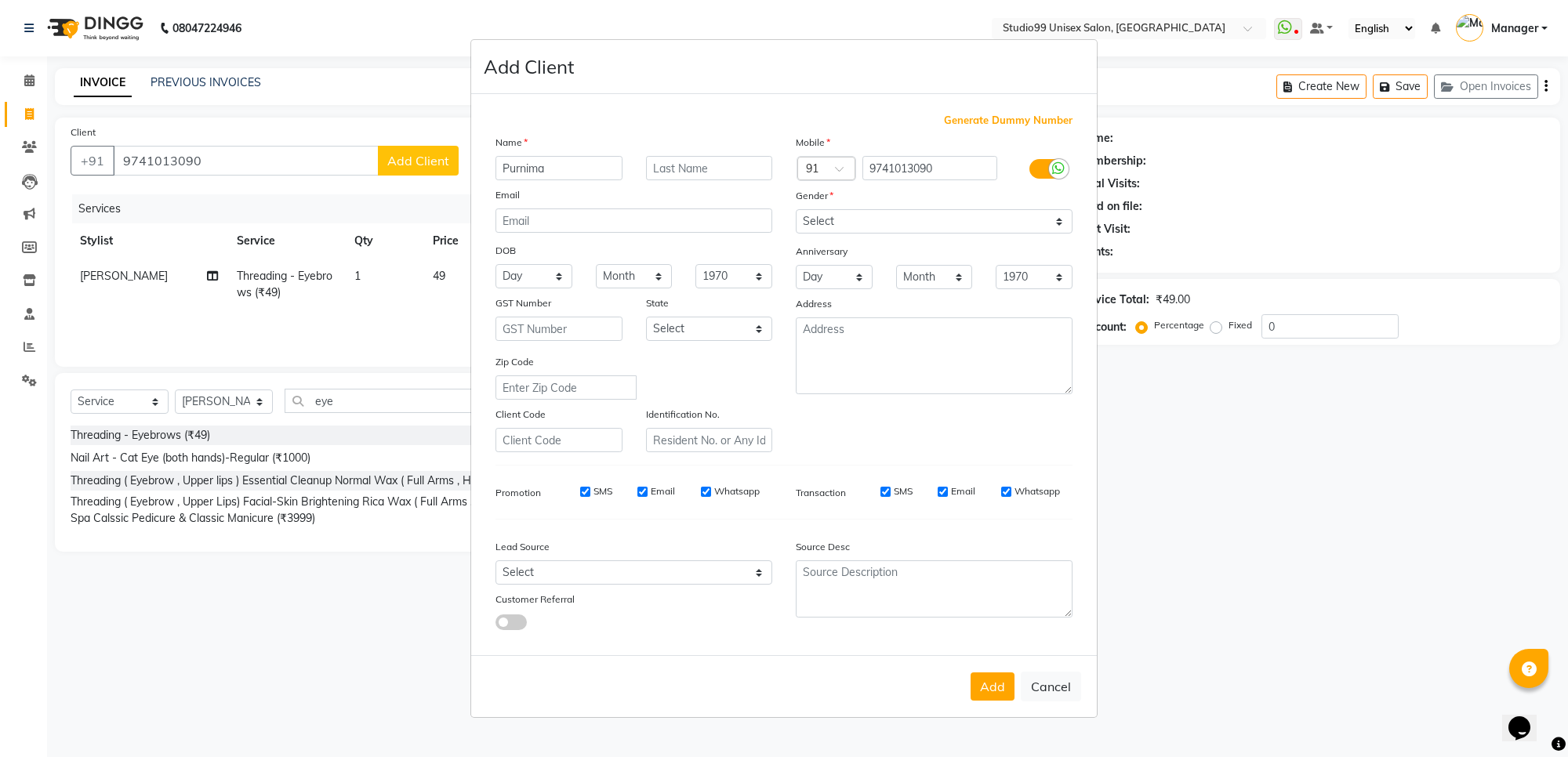
type input "Purnima"
click at [960, 217] on select "Select [DEMOGRAPHIC_DATA] [DEMOGRAPHIC_DATA] Other Prefer Not To Say" at bounding box center [933, 222] width 277 height 24
select select "[DEMOGRAPHIC_DATA]"
click at [795, 211] on select "Select [DEMOGRAPHIC_DATA] [DEMOGRAPHIC_DATA] Other Prefer Not To Say" at bounding box center [933, 222] width 277 height 24
click at [928, 376] on textarea at bounding box center [933, 355] width 277 height 77
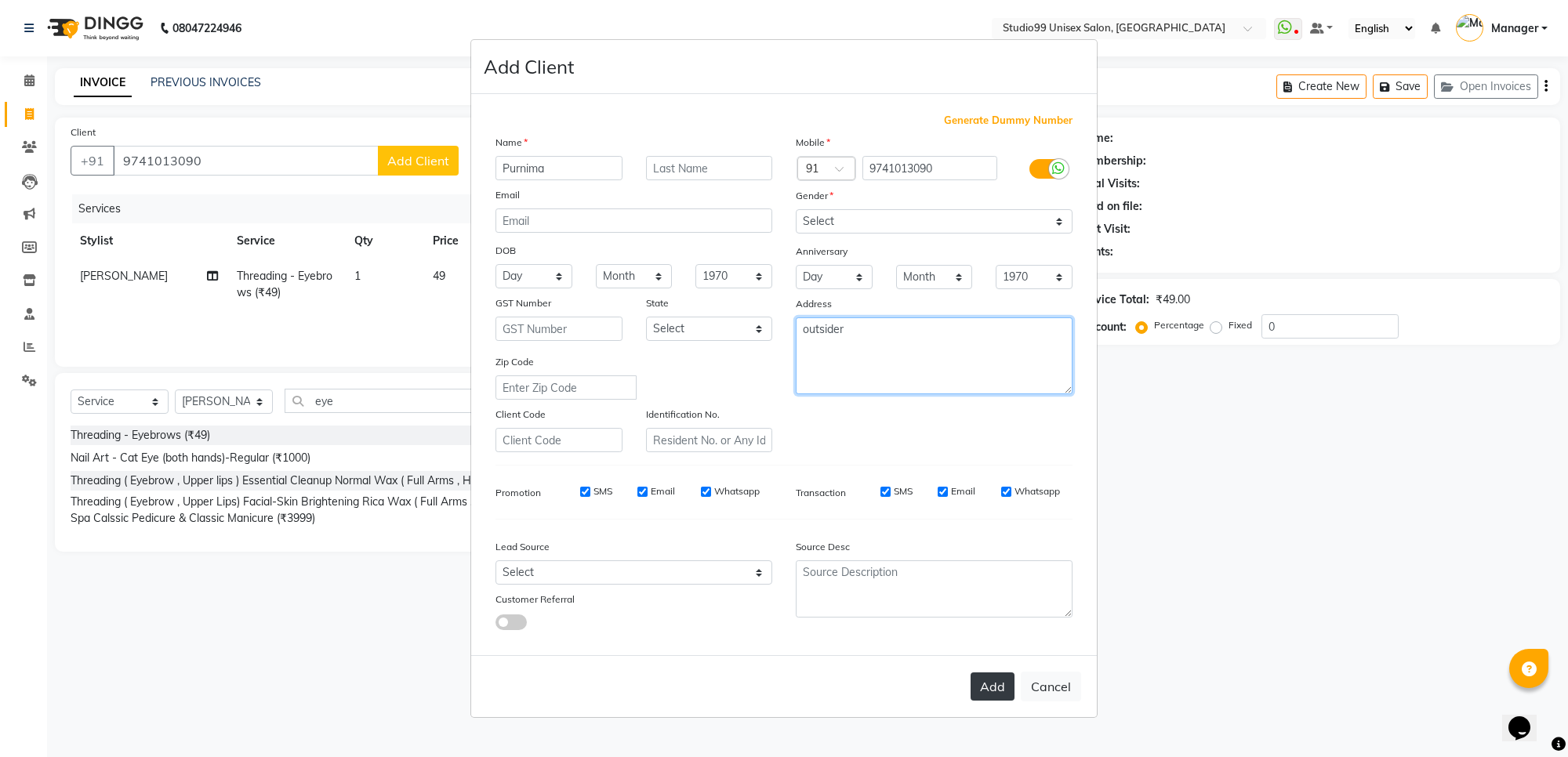
type textarea "outsider"
click at [997, 683] on button "Add" at bounding box center [993, 686] width 44 height 28
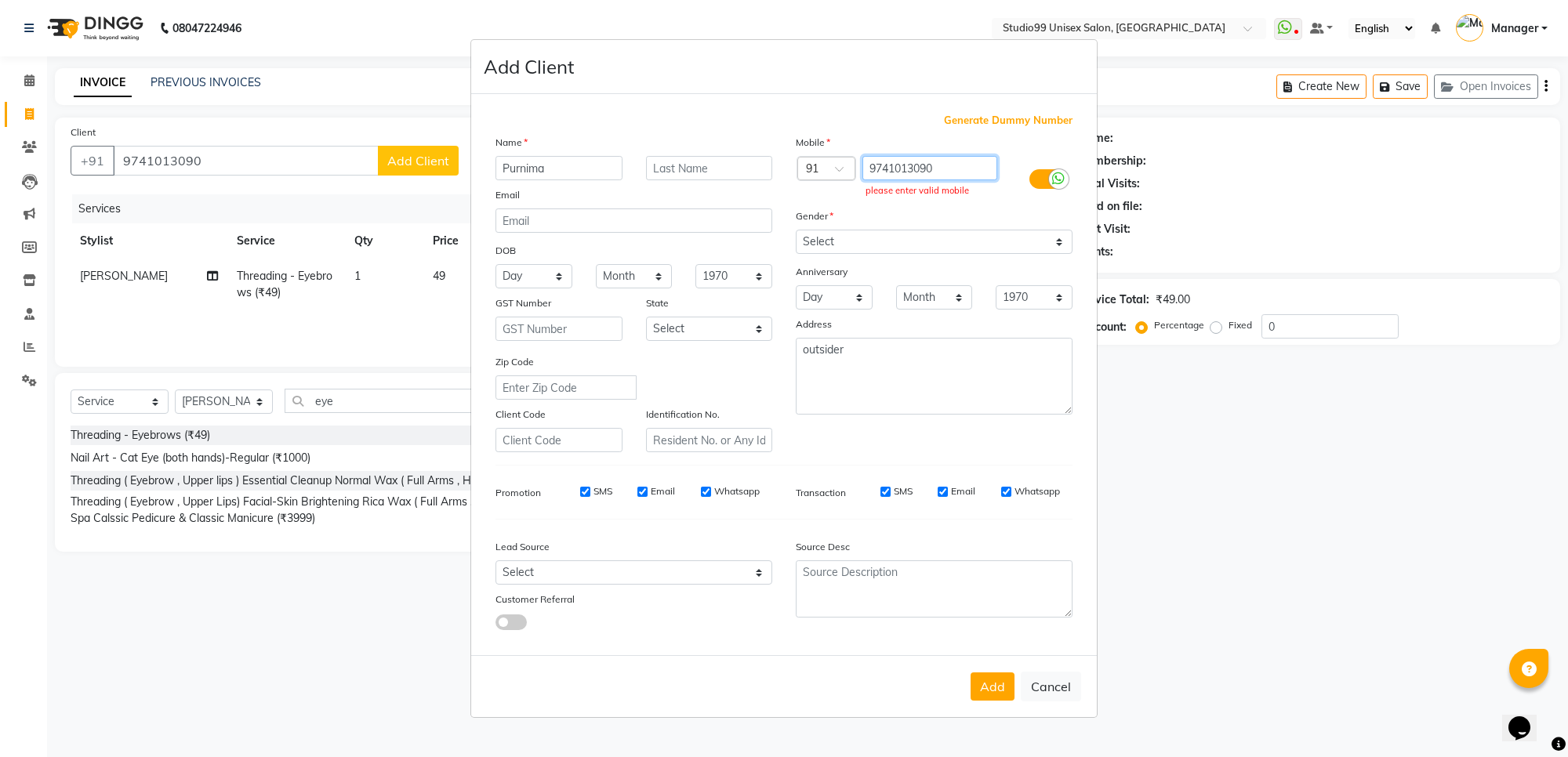
click at [960, 170] on input "9741013090" at bounding box center [929, 168] width 136 height 24
type input "9"
type input "9741013090"
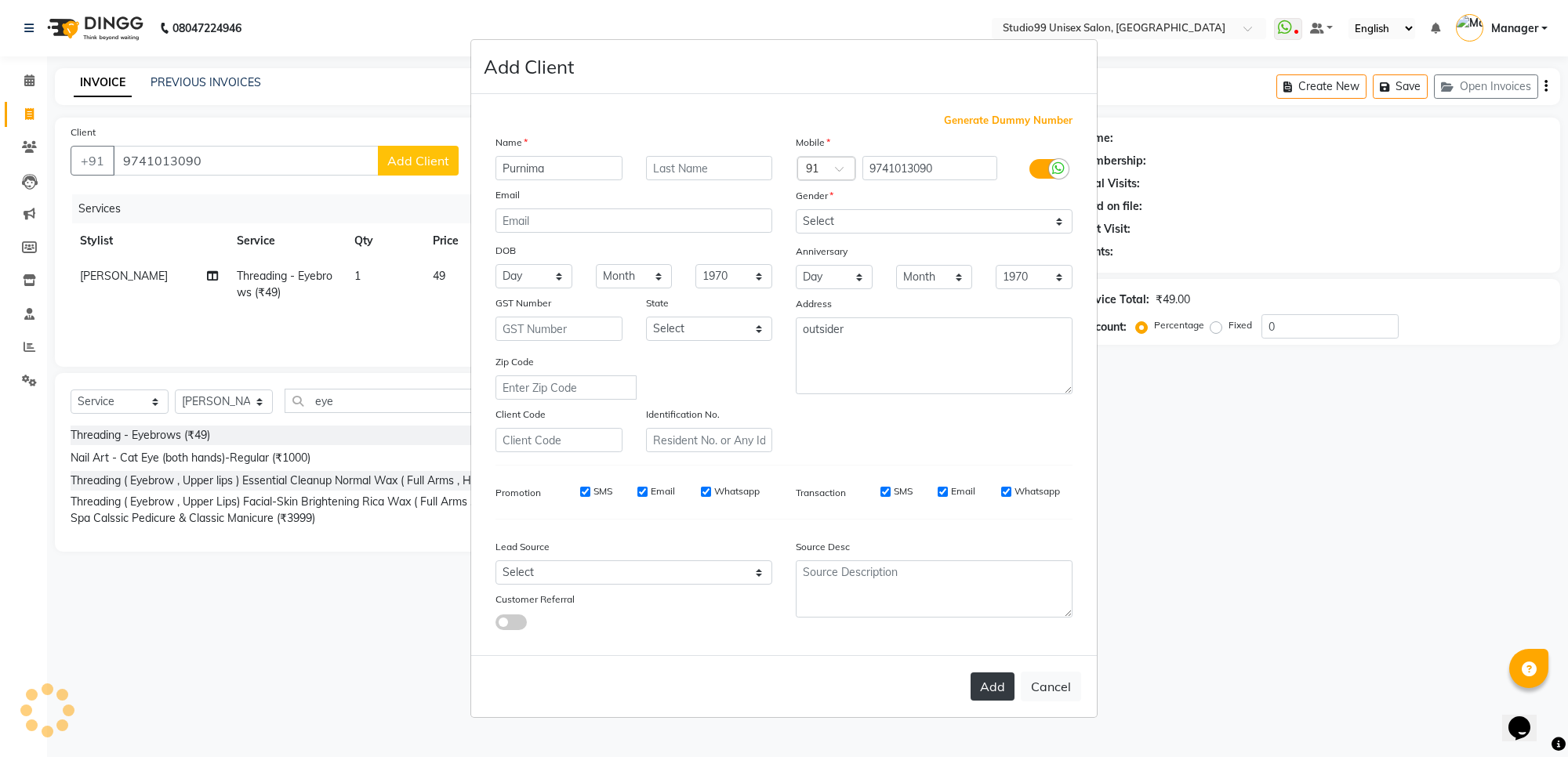
click at [988, 688] on button "Add" at bounding box center [993, 686] width 44 height 28
type input "9741013090"
select select
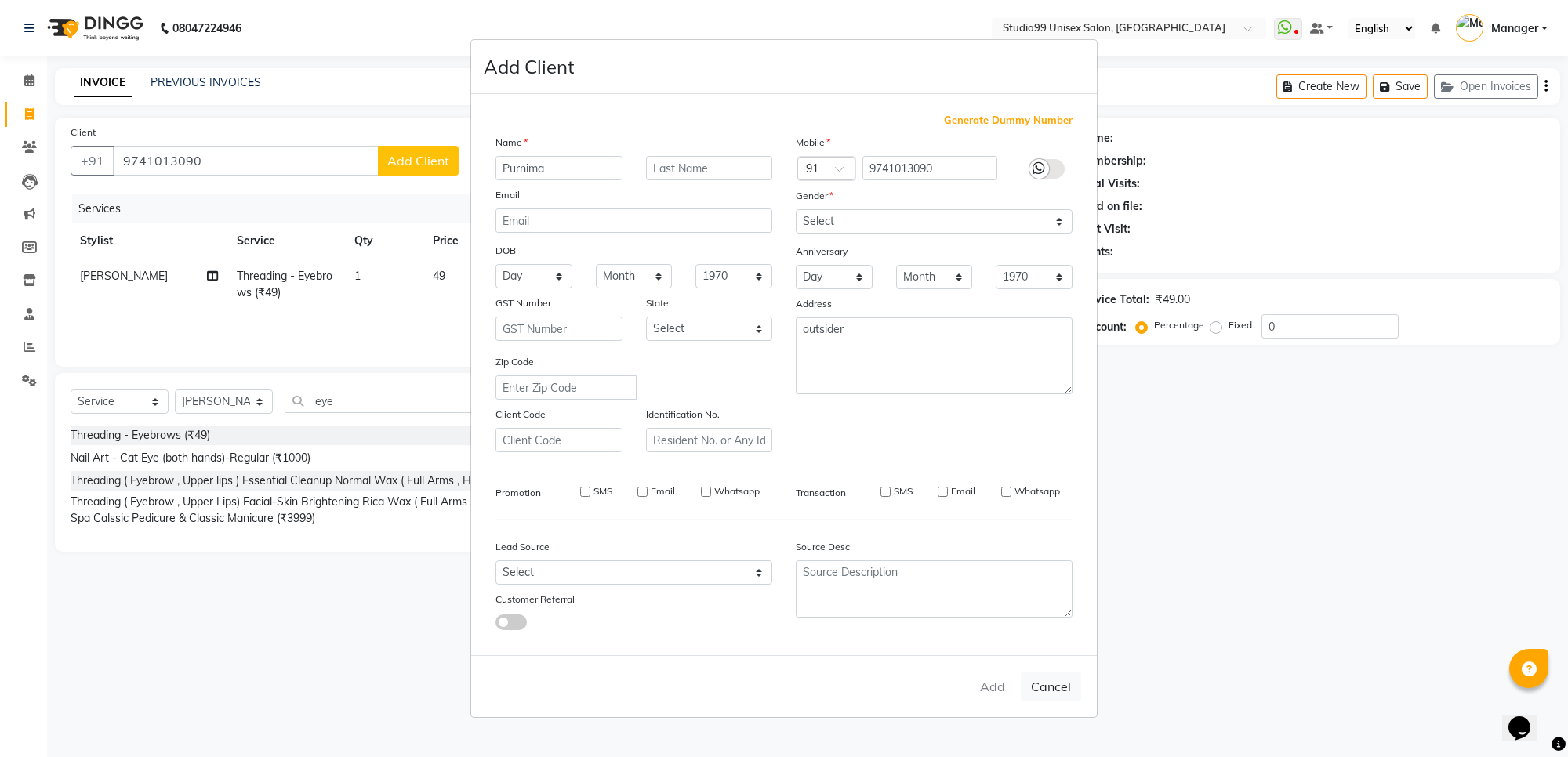
select select
checkbox input "false"
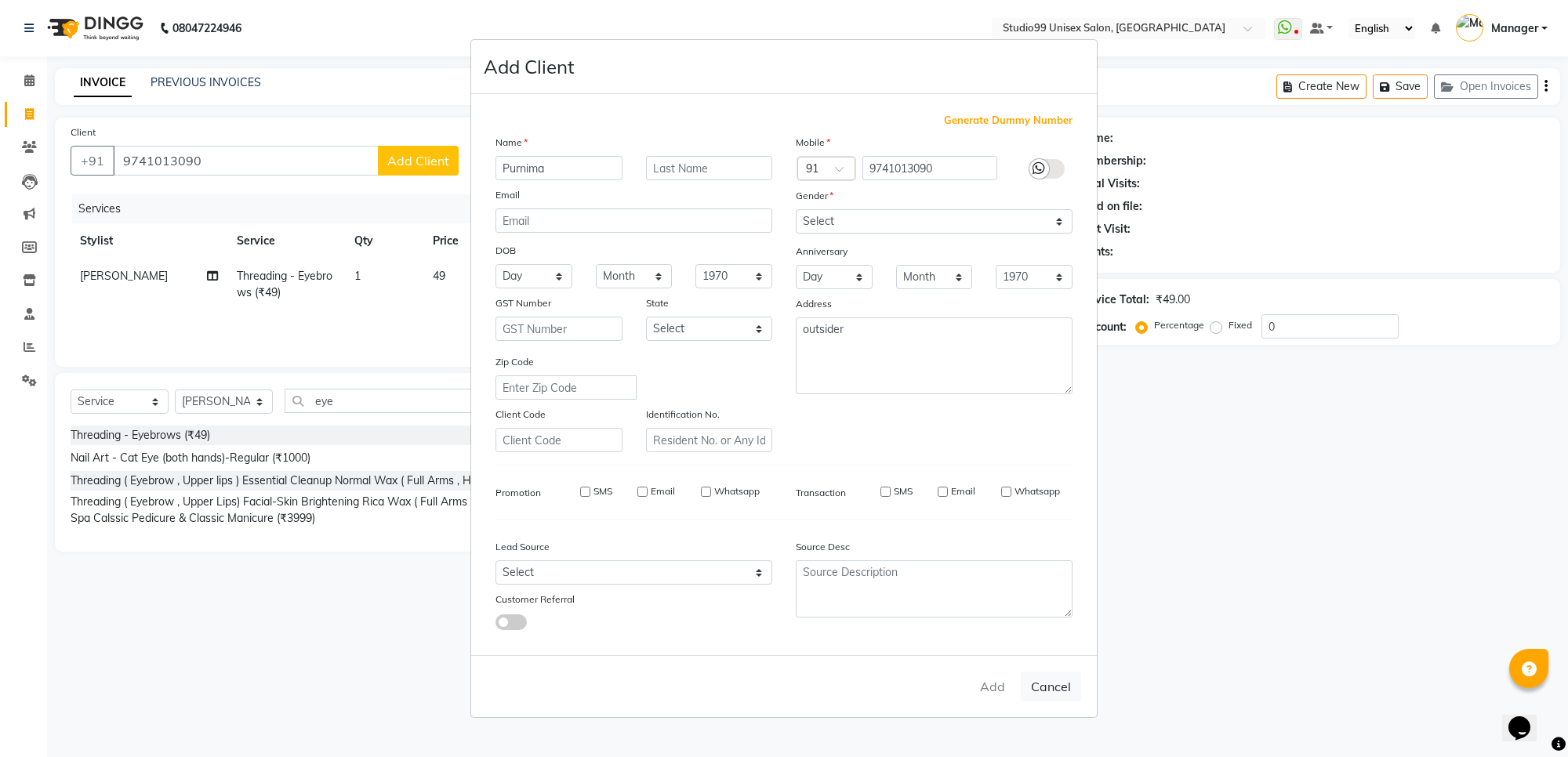
checkbox input "false"
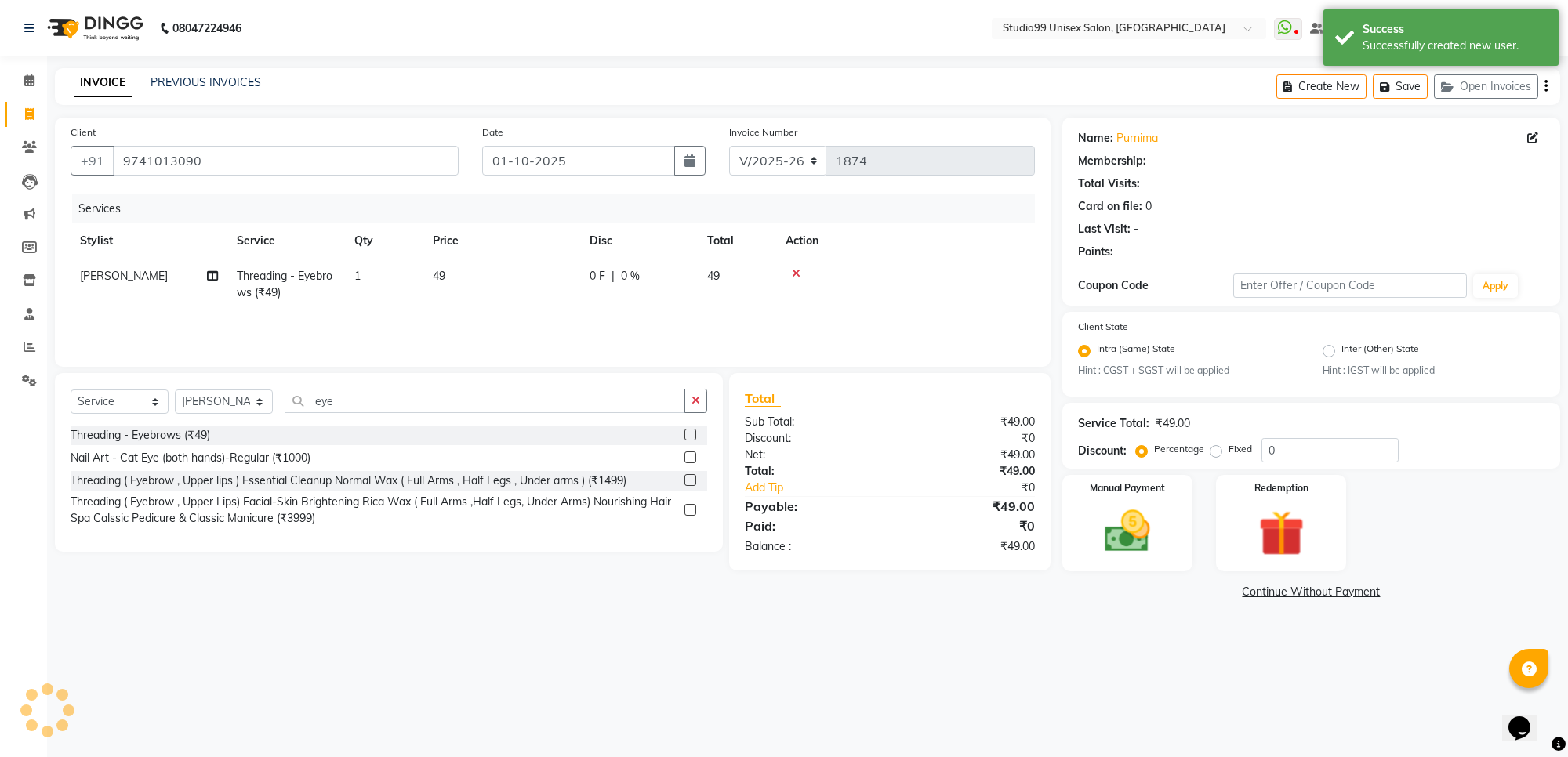
select select "1: Object"
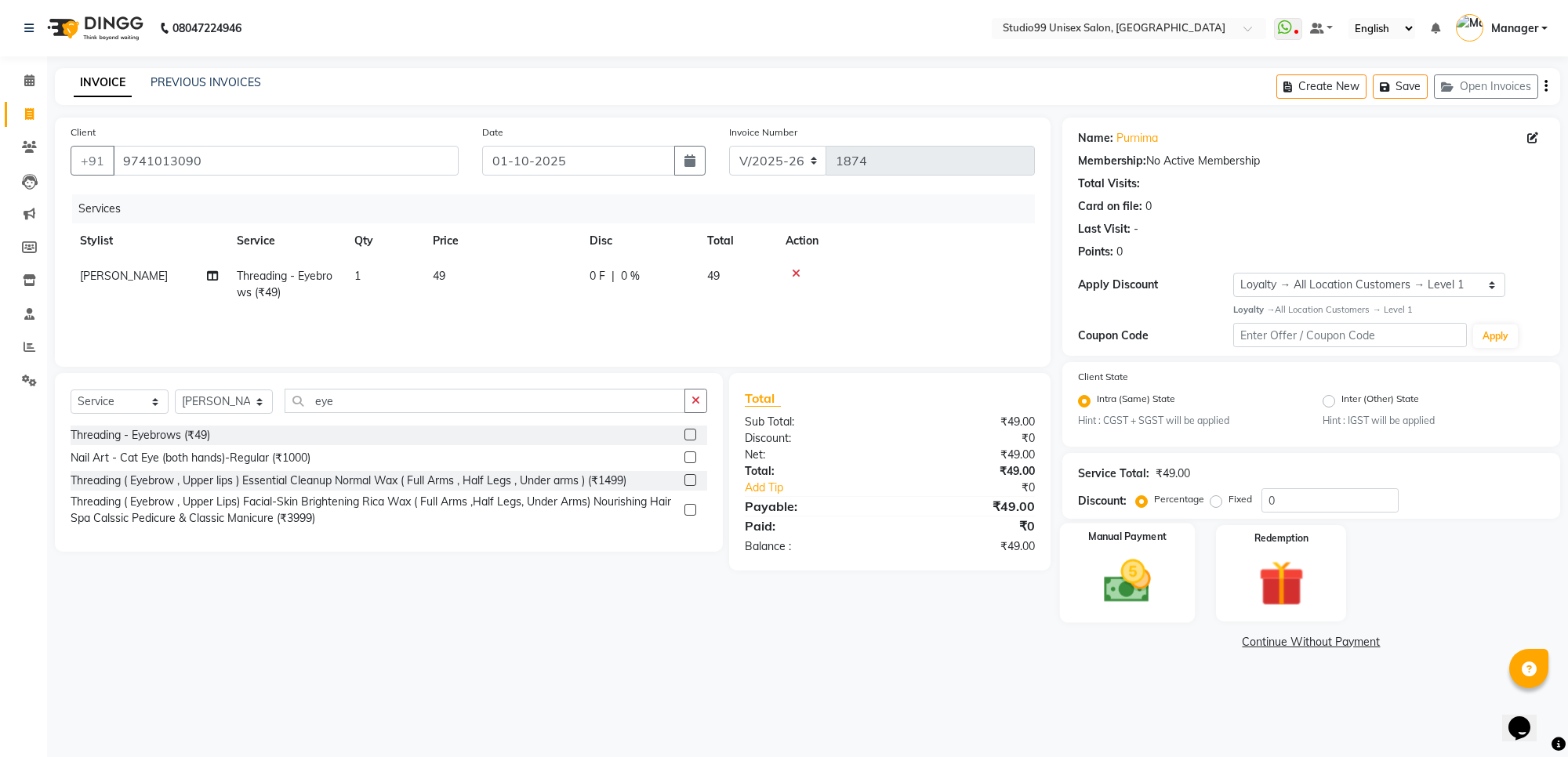
click at [1129, 561] on img at bounding box center [1127, 582] width 77 height 55
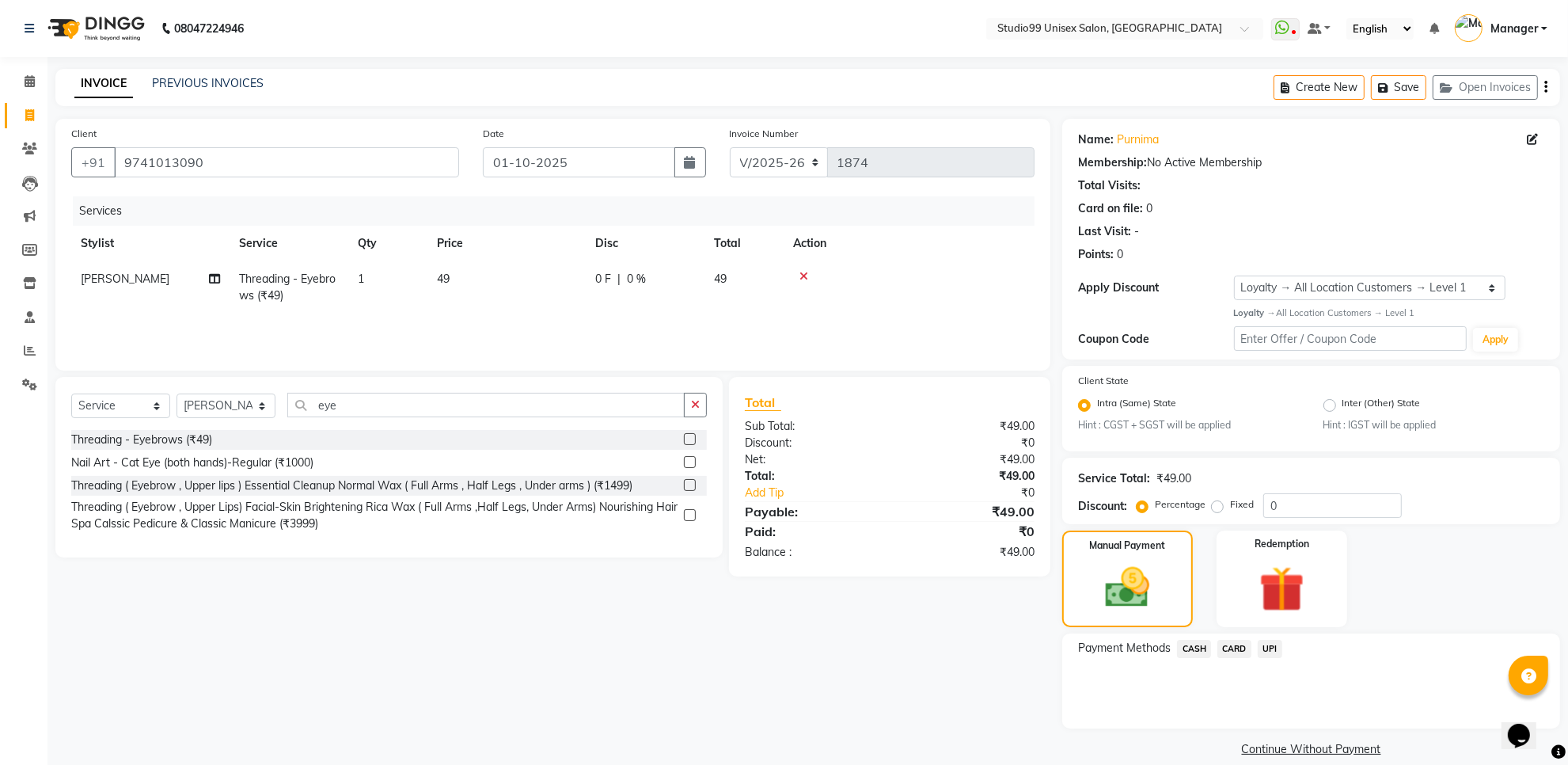
click at [1272, 644] on span "UPI" at bounding box center [1270, 649] width 25 height 18
click at [1275, 732] on button "Add Payment" at bounding box center [1393, 733] width 302 height 25
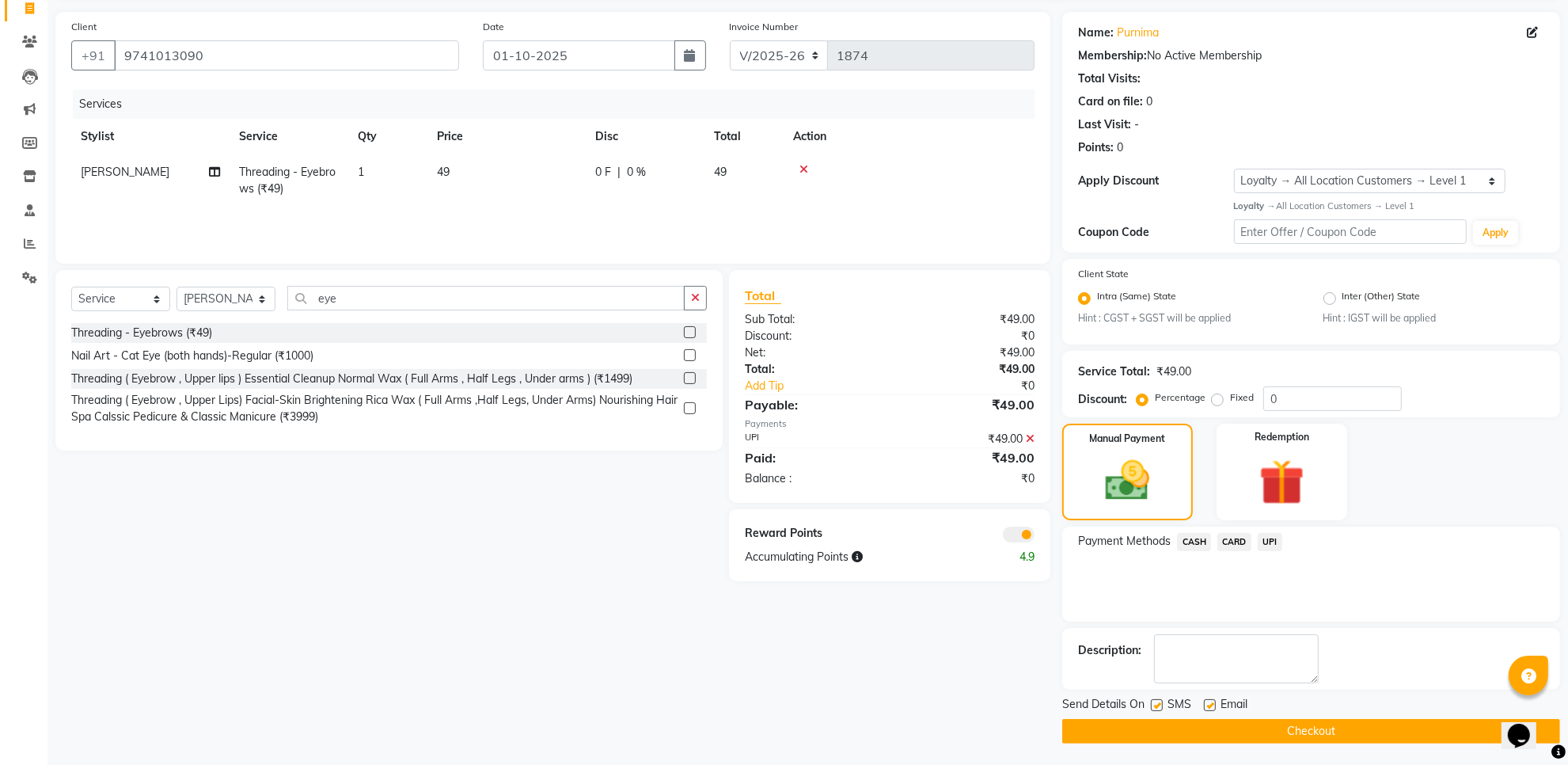
scroll to position [107, 0]
click at [1279, 736] on button "Checkout" at bounding box center [1311, 731] width 498 height 25
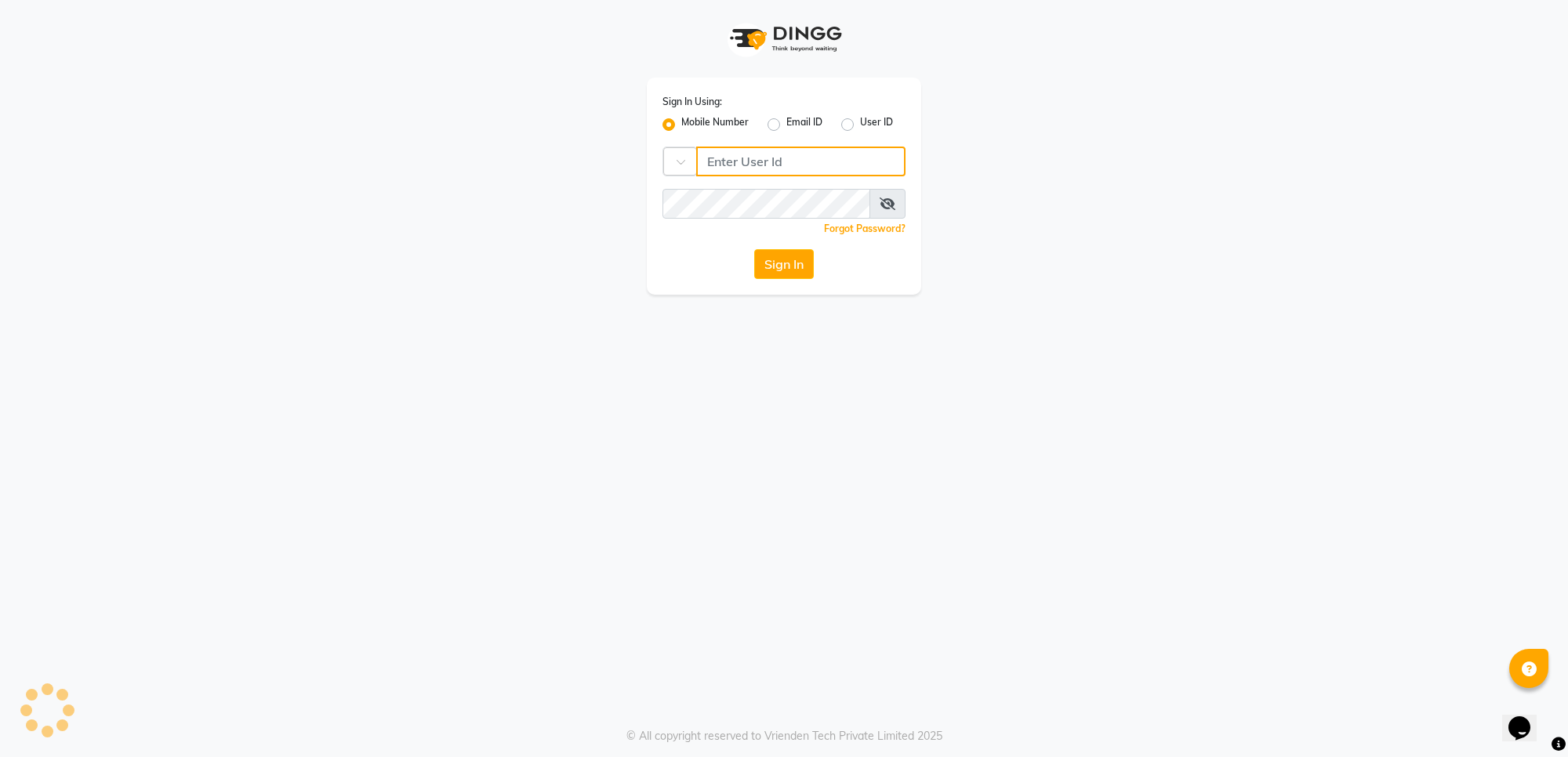
type input "7676279992"
click at [799, 257] on button "Sign In" at bounding box center [783, 264] width 59 height 30
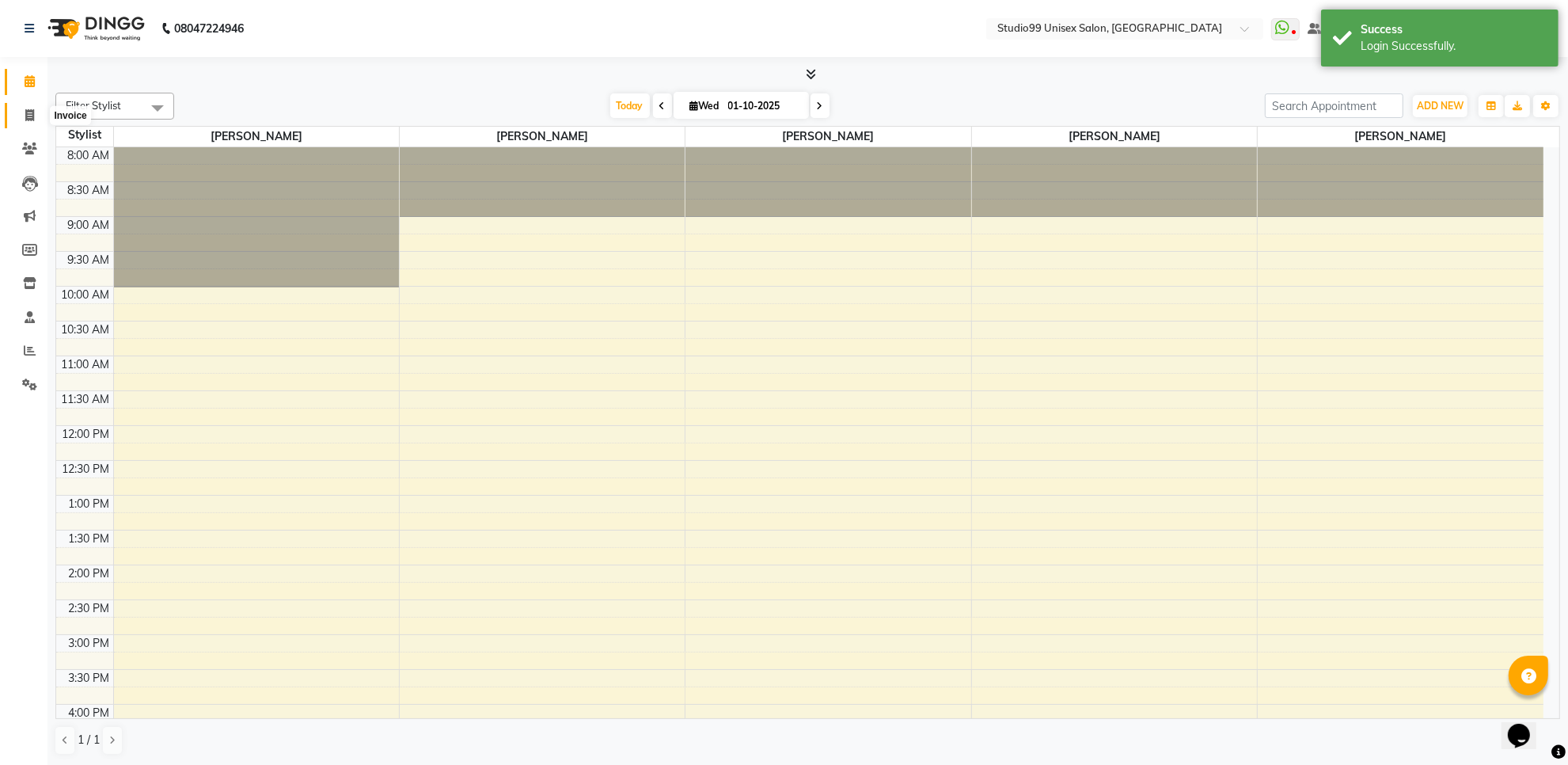
click at [20, 113] on span at bounding box center [30, 116] width 28 height 18
select select "service"
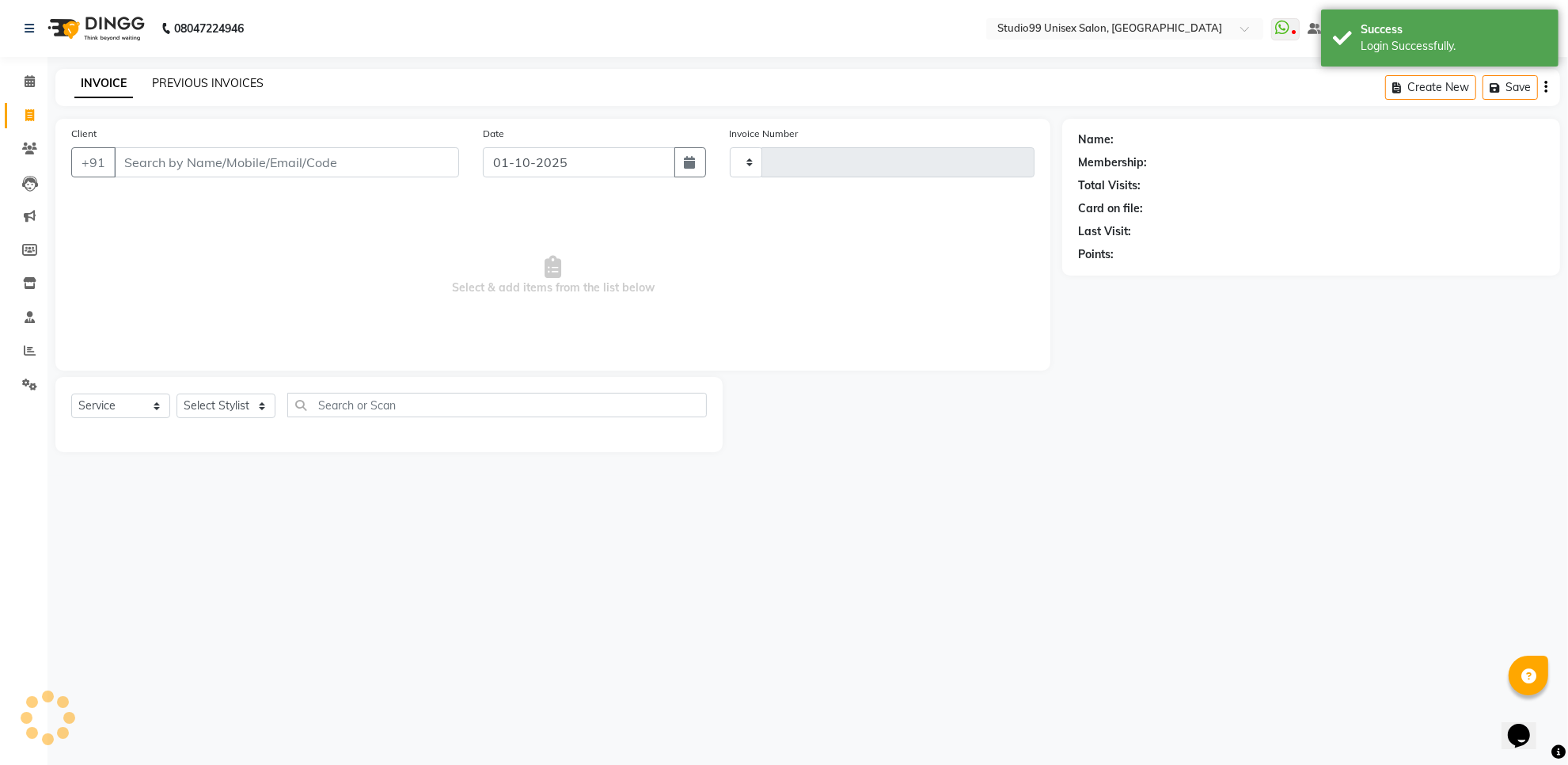
type input "1875"
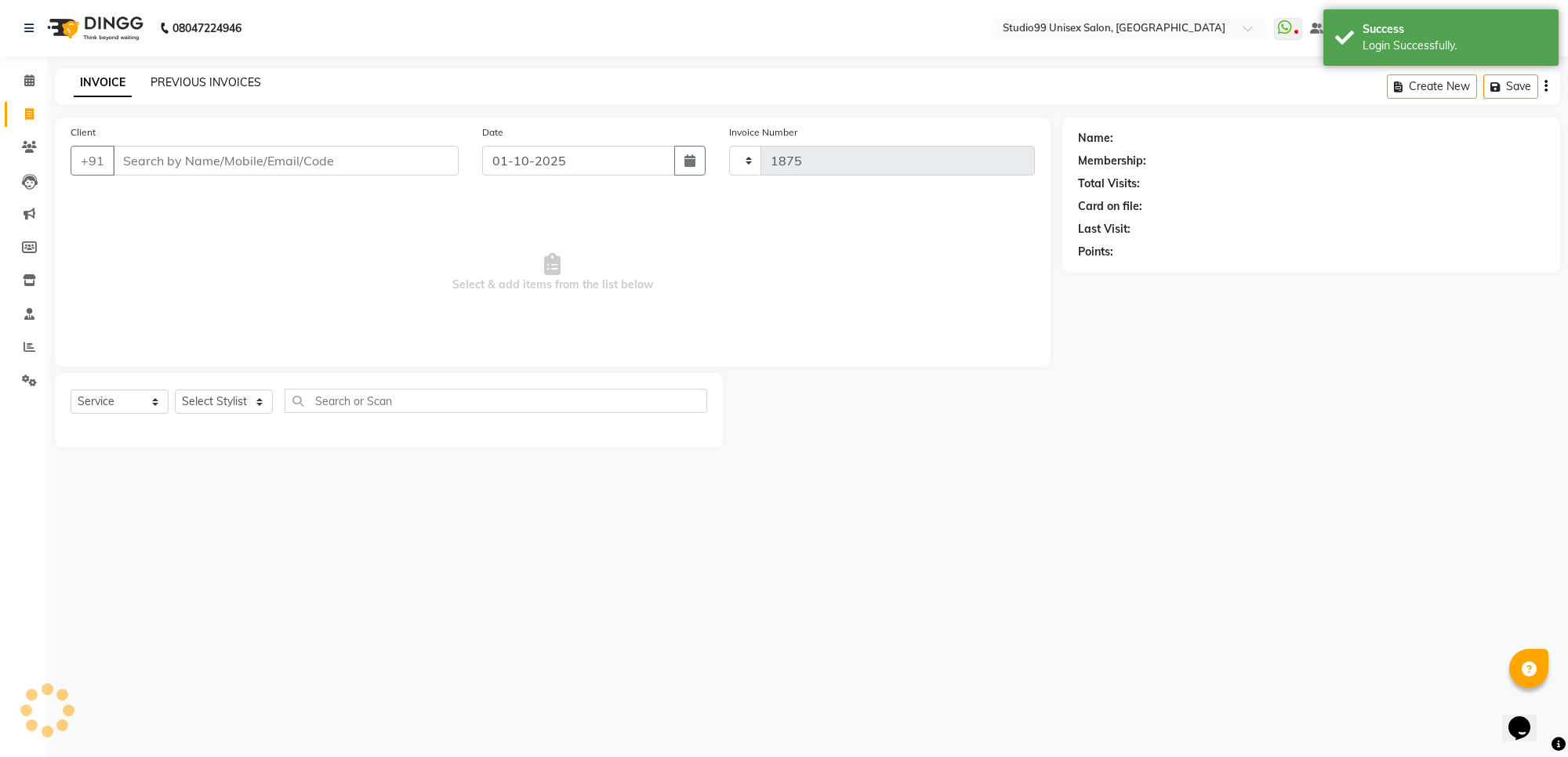
select select "7323"
click at [192, 157] on input "Client" at bounding box center [286, 161] width 346 height 30
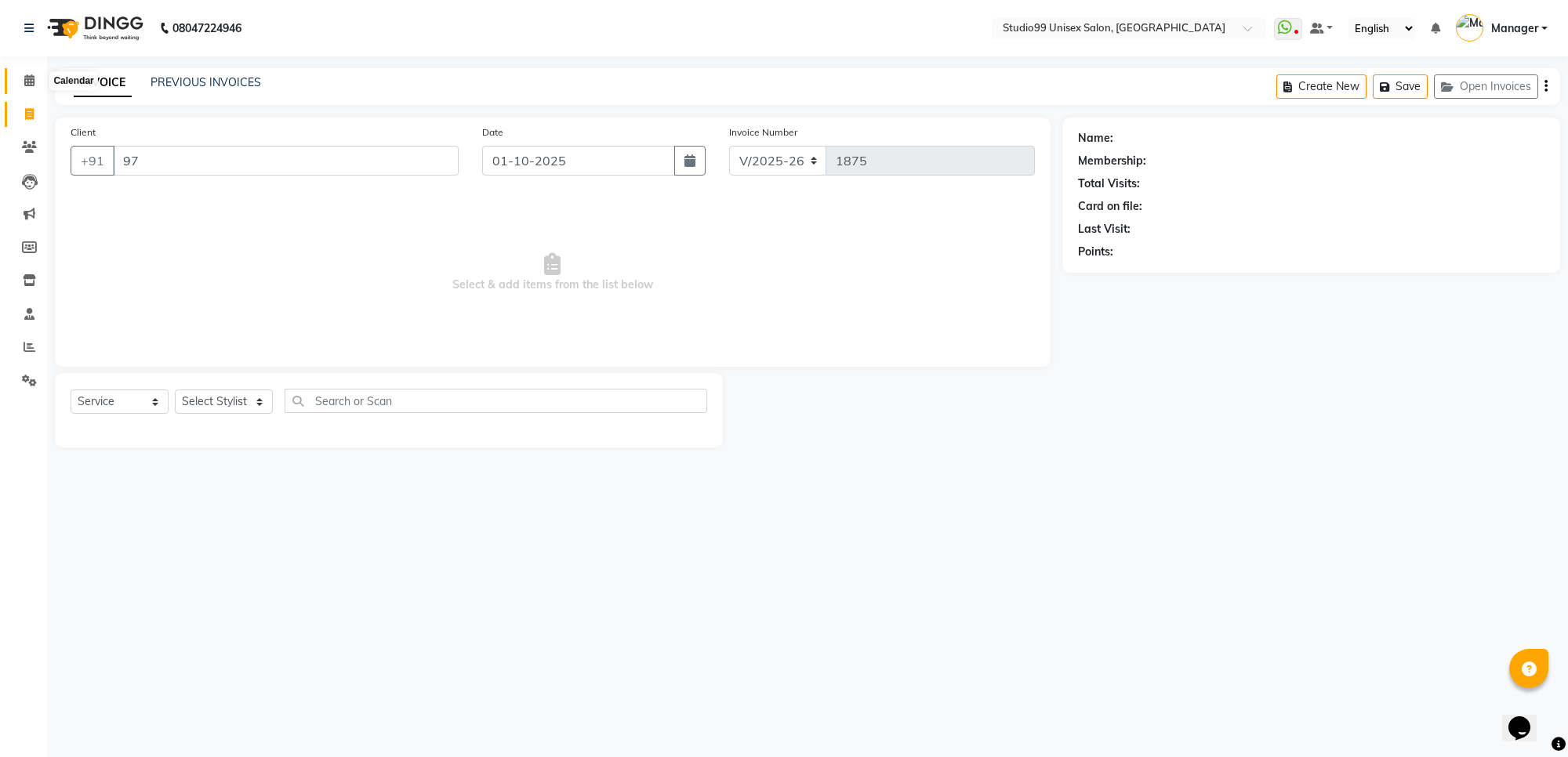
type input "97"
click at [26, 80] on icon at bounding box center [29, 80] width 11 height 11
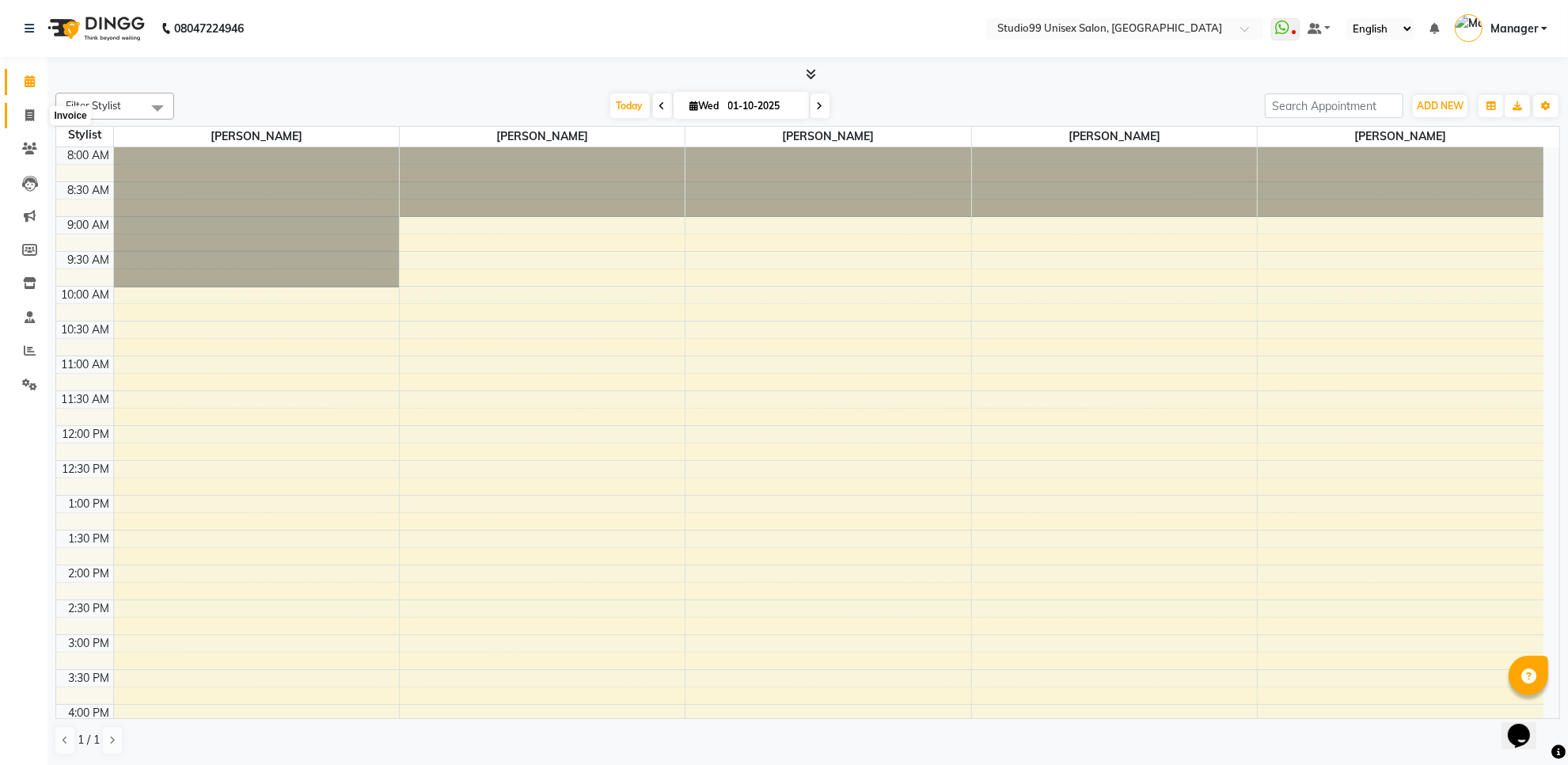
click at [25, 109] on icon at bounding box center [30, 115] width 9 height 11
select select "service"
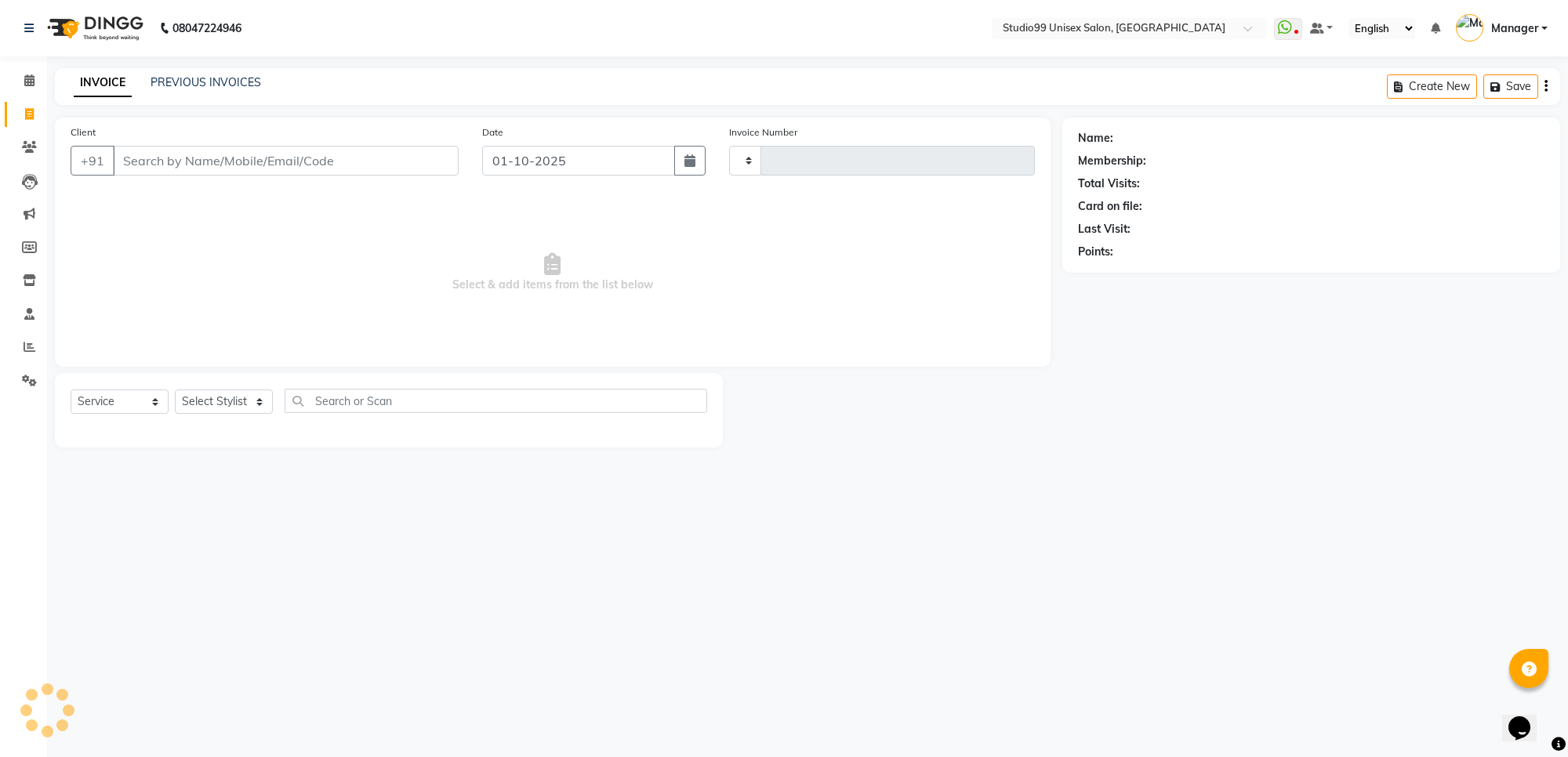
type input "1875"
select select "7323"
click at [193, 80] on link "PREVIOUS INVOICES" at bounding box center [205, 82] width 110 height 14
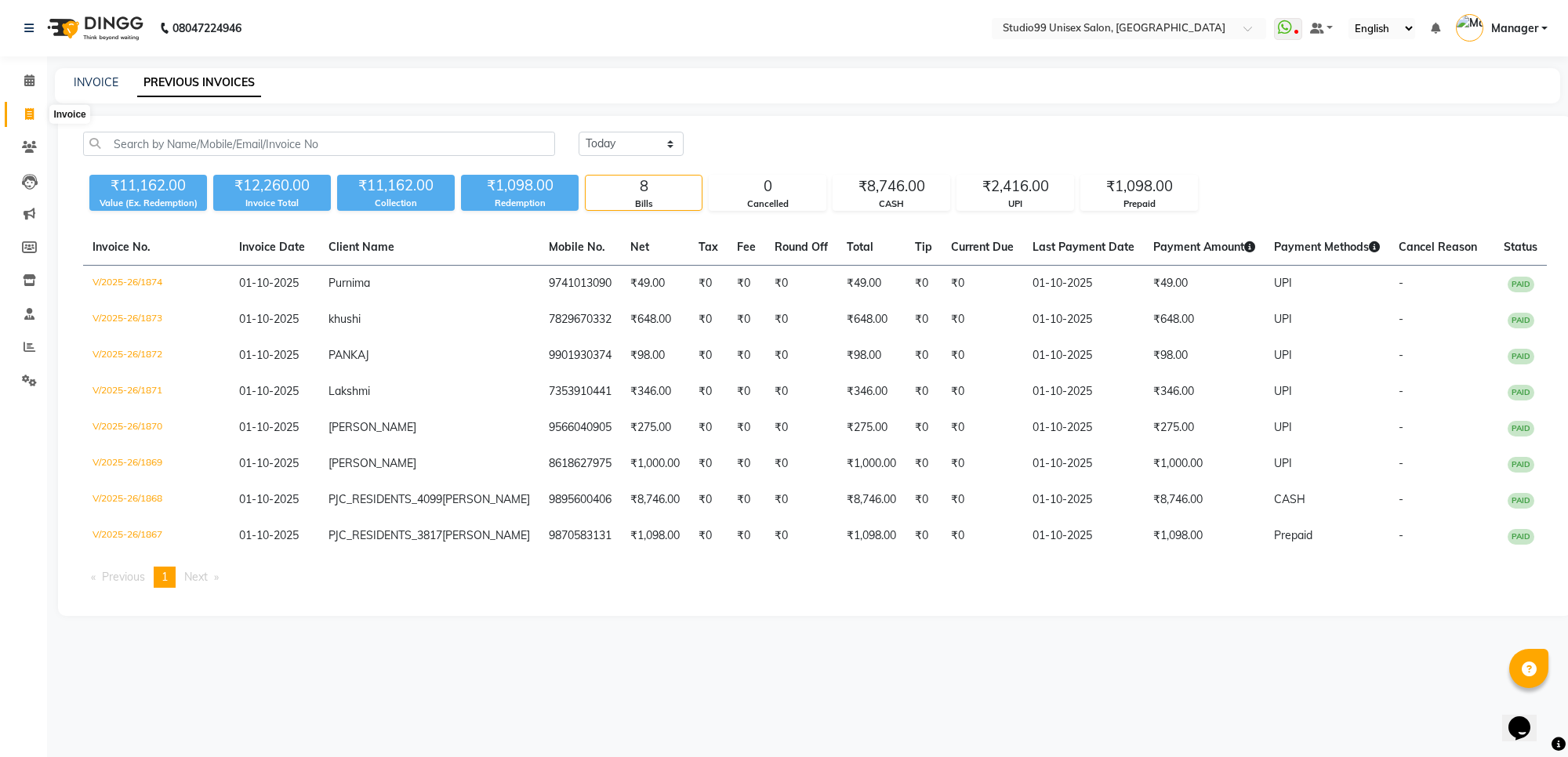
click at [33, 115] on icon at bounding box center [29, 114] width 9 height 11
select select "7323"
select select "service"
